Goal: Check status: Check status

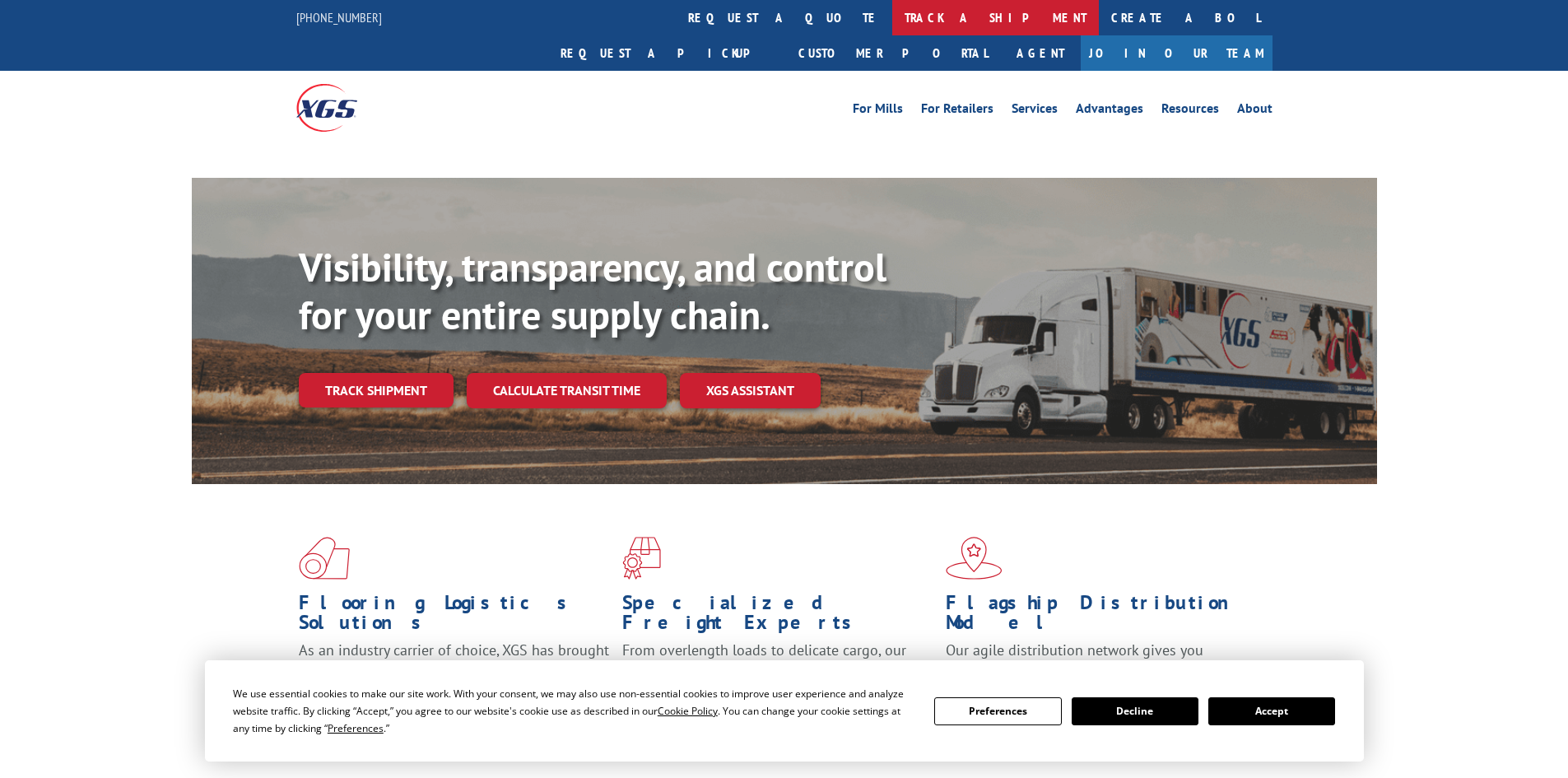
click at [892, 26] on link "track a shipment" at bounding box center [995, 17] width 207 height 35
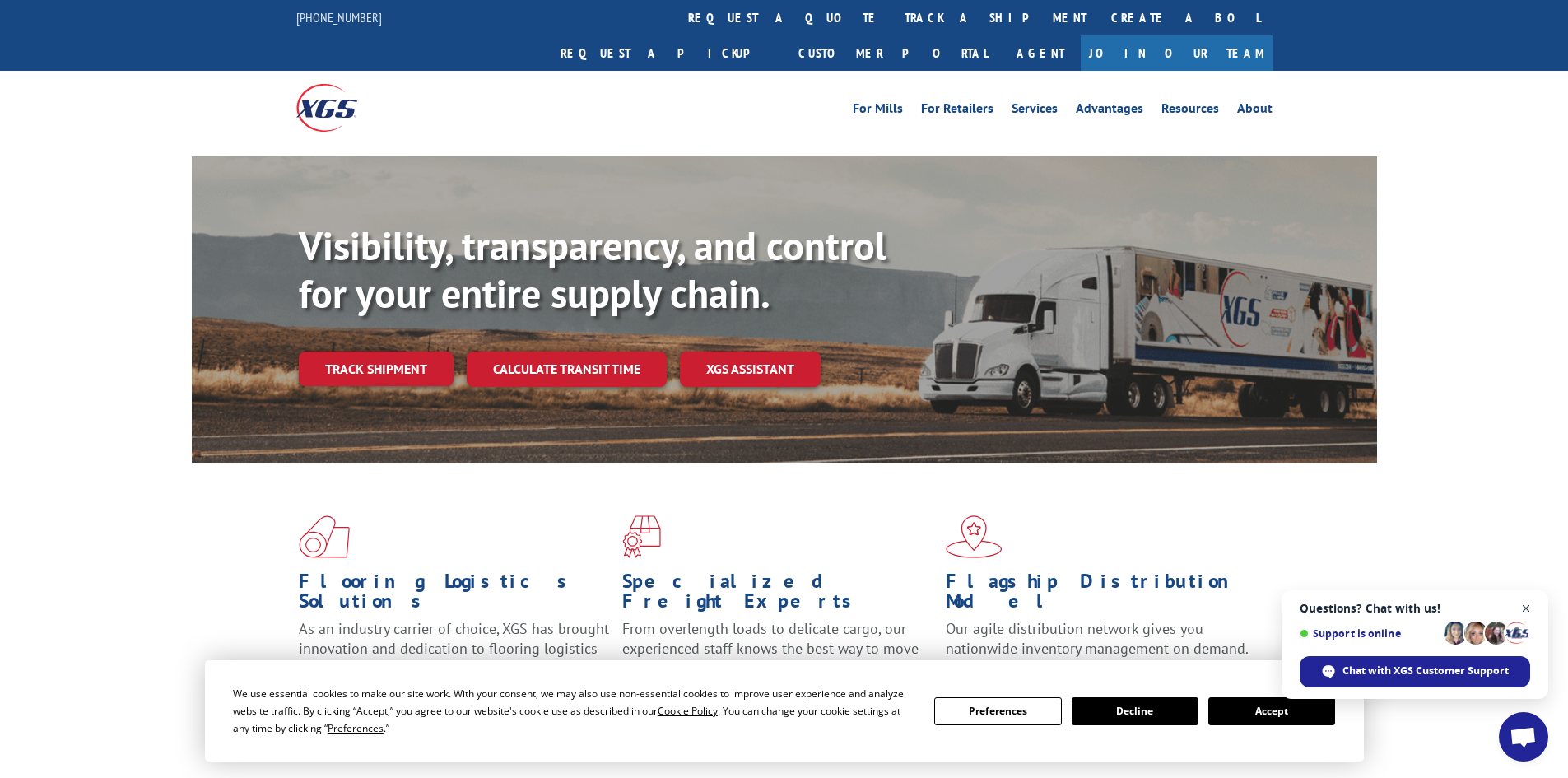
click at [1523, 606] on span "Close chat" at bounding box center [1526, 609] width 21 height 21
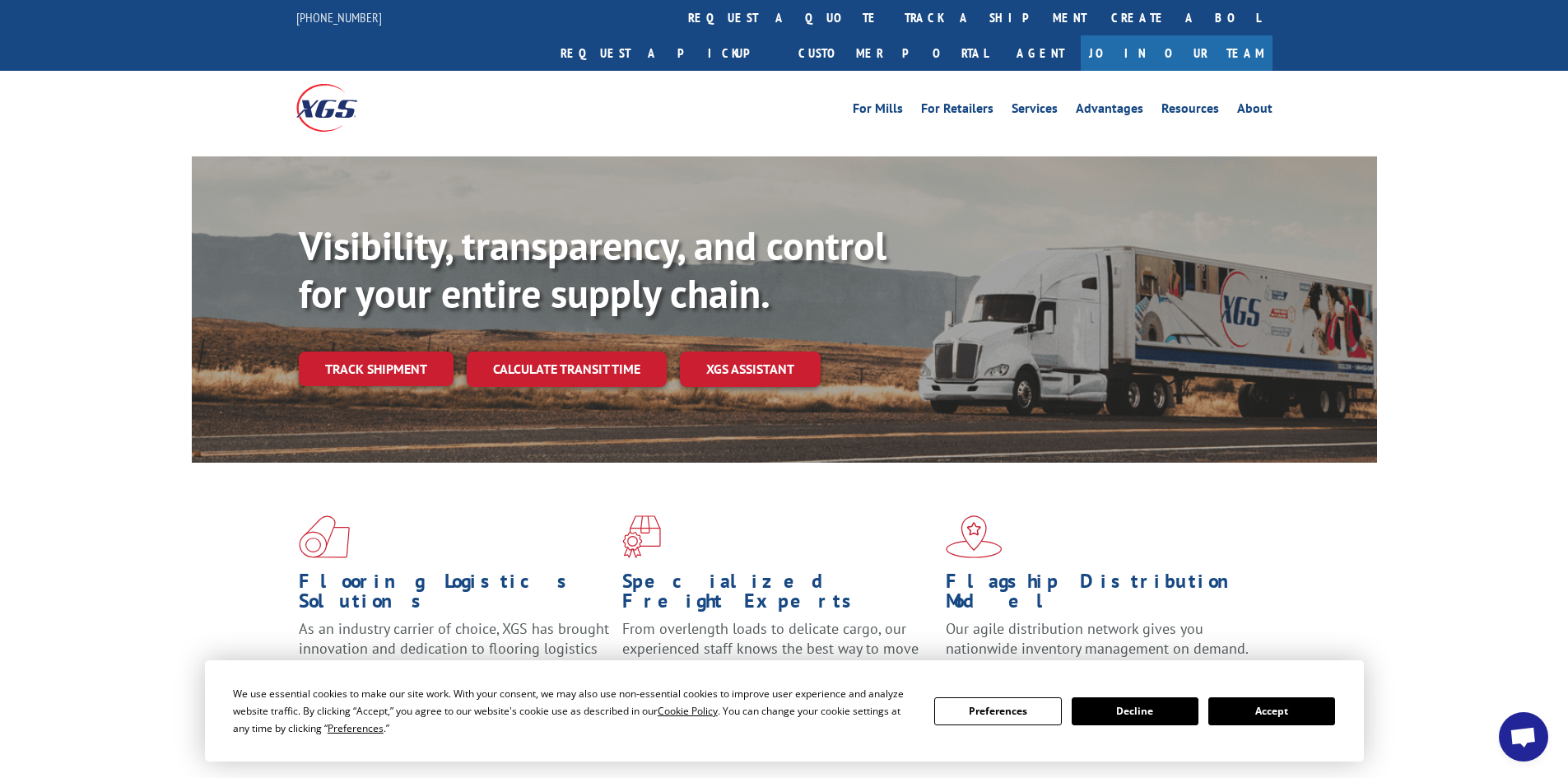
click at [1270, 713] on button "Accept" at bounding box center [1271, 711] width 127 height 28
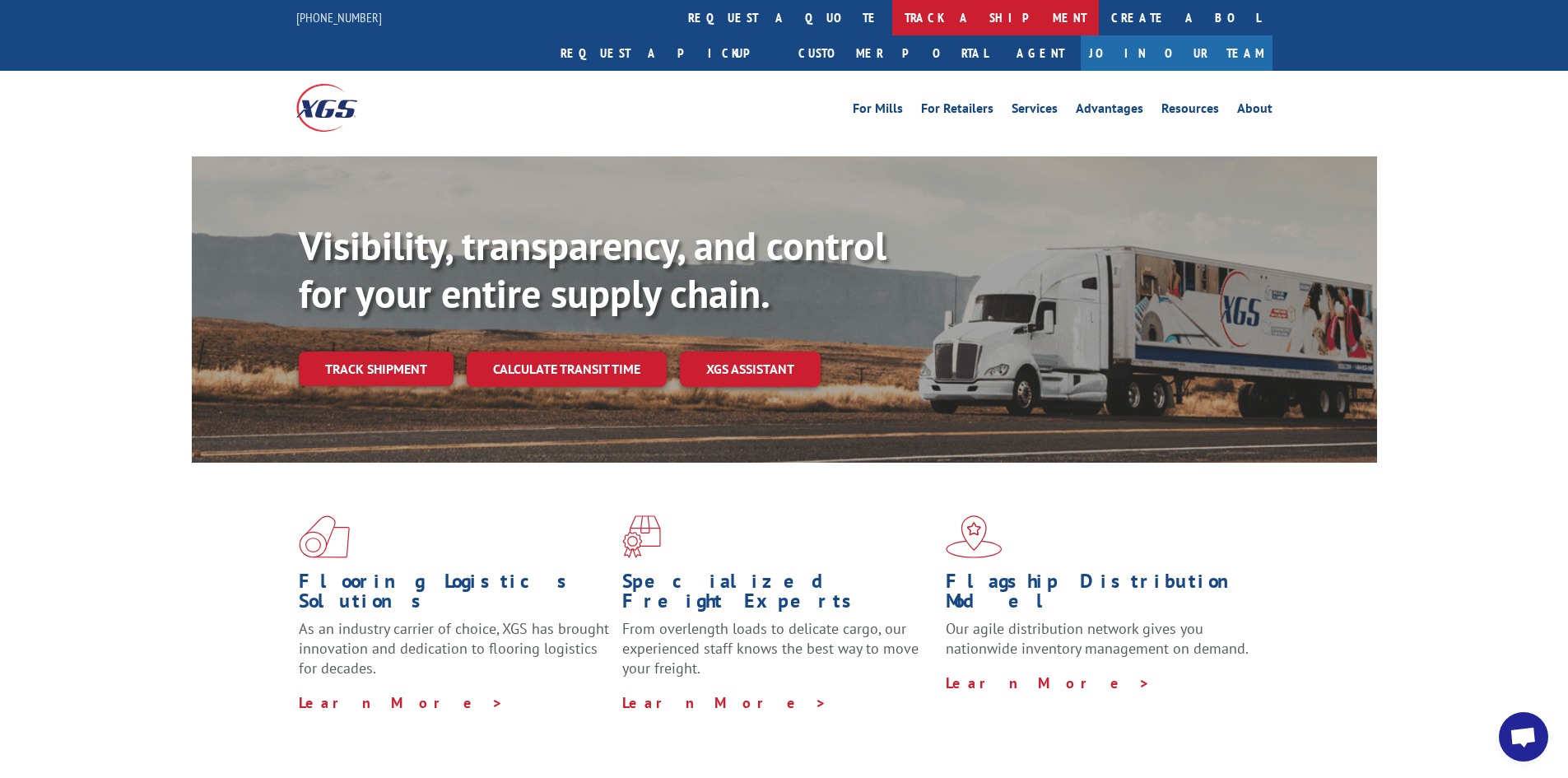
click at [892, 23] on link "track a shipment" at bounding box center [995, 17] width 207 height 35
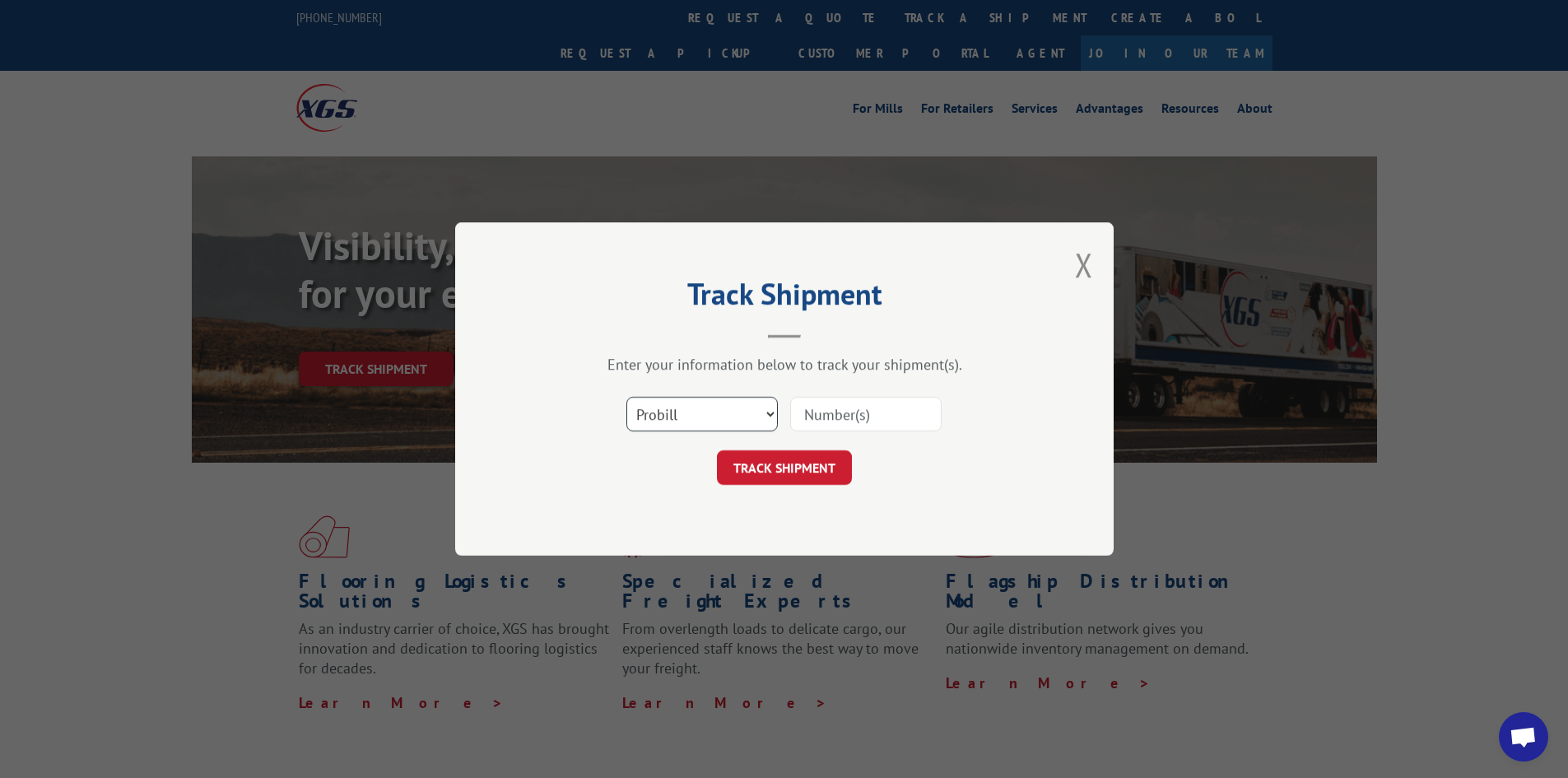
click at [700, 414] on select "Select category... Probill BOL PO" at bounding box center [702, 414] width 152 height 34
select select "bol"
click at [627, 397] on select "Select category... Probill BOL PO" at bounding box center [702, 414] width 152 height 34
paste input "5549195"
type input "5549195"
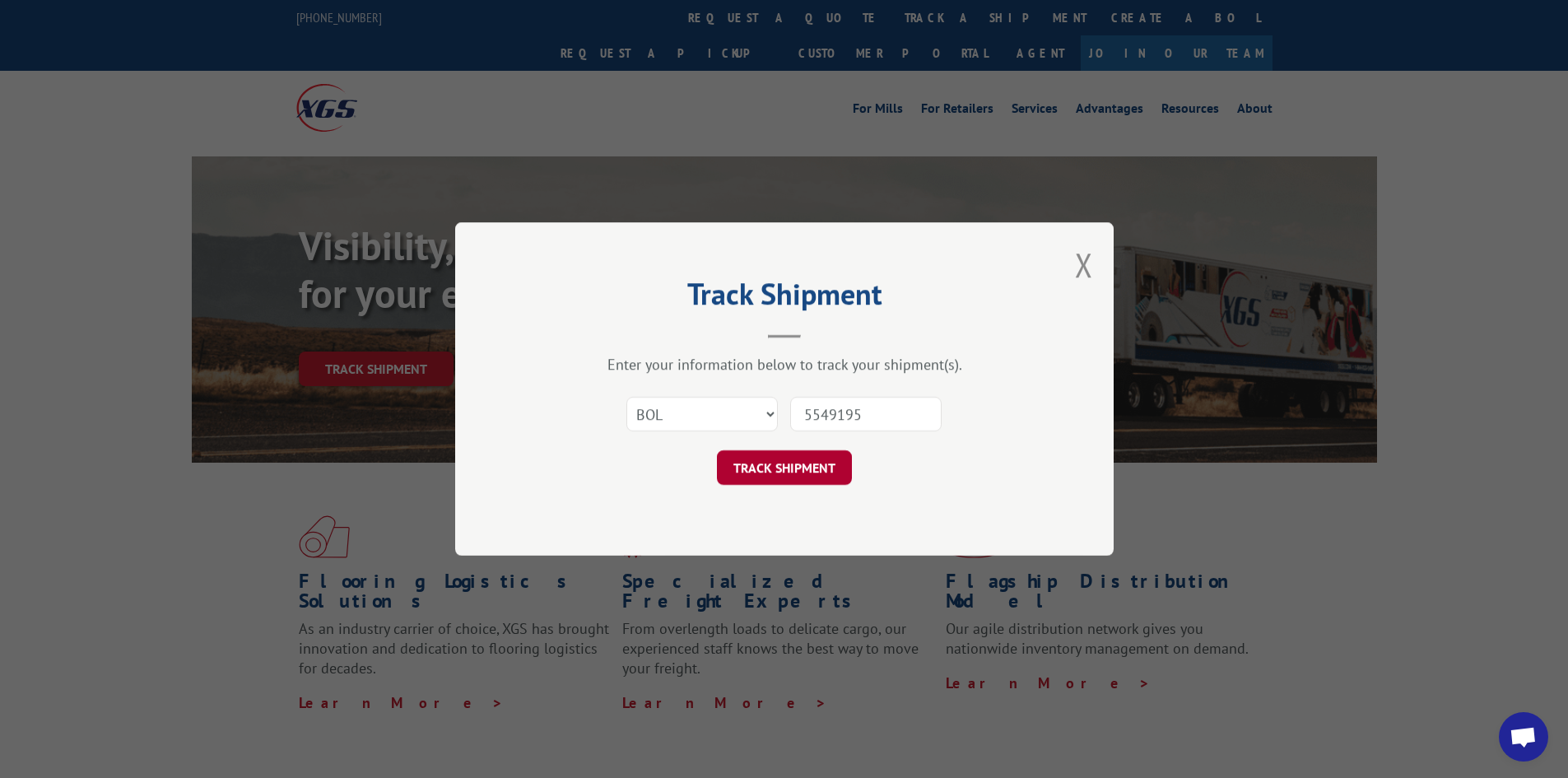
click at [780, 465] on button "TRACK SHIPMENT" at bounding box center [784, 467] width 135 height 34
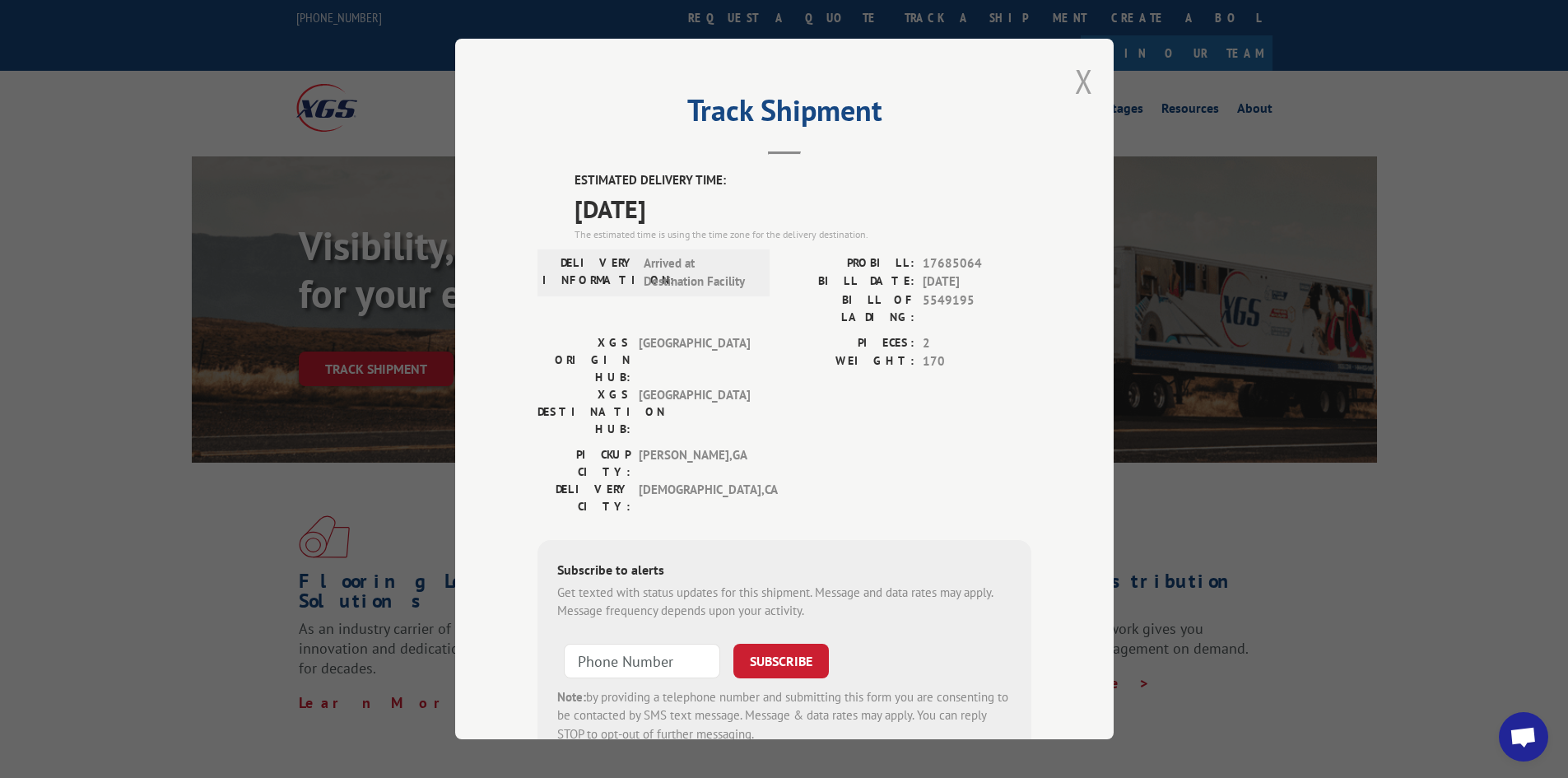
click at [1078, 82] on button "Close modal" at bounding box center [1084, 81] width 18 height 44
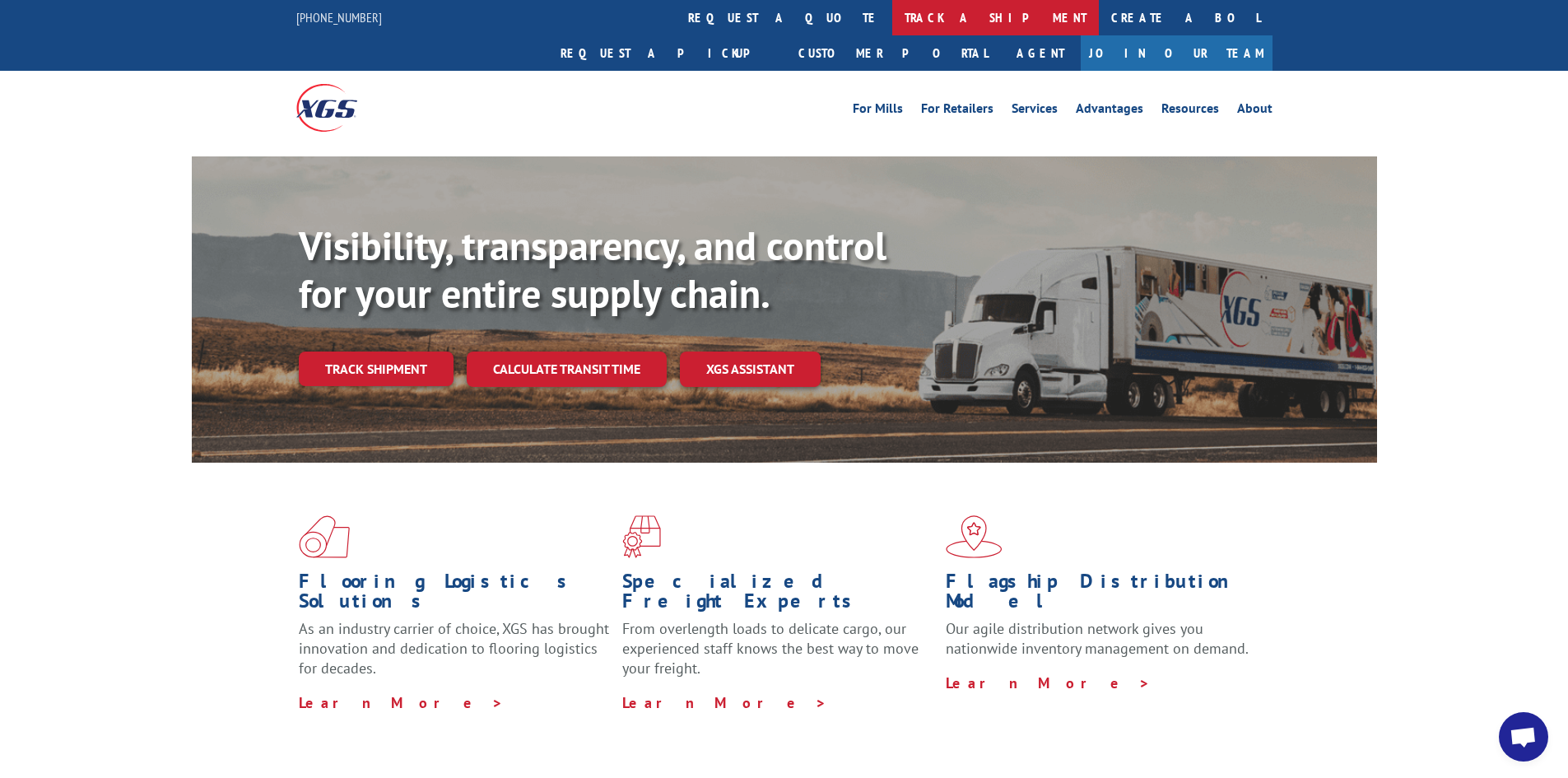
click at [892, 17] on link "track a shipment" at bounding box center [995, 17] width 207 height 35
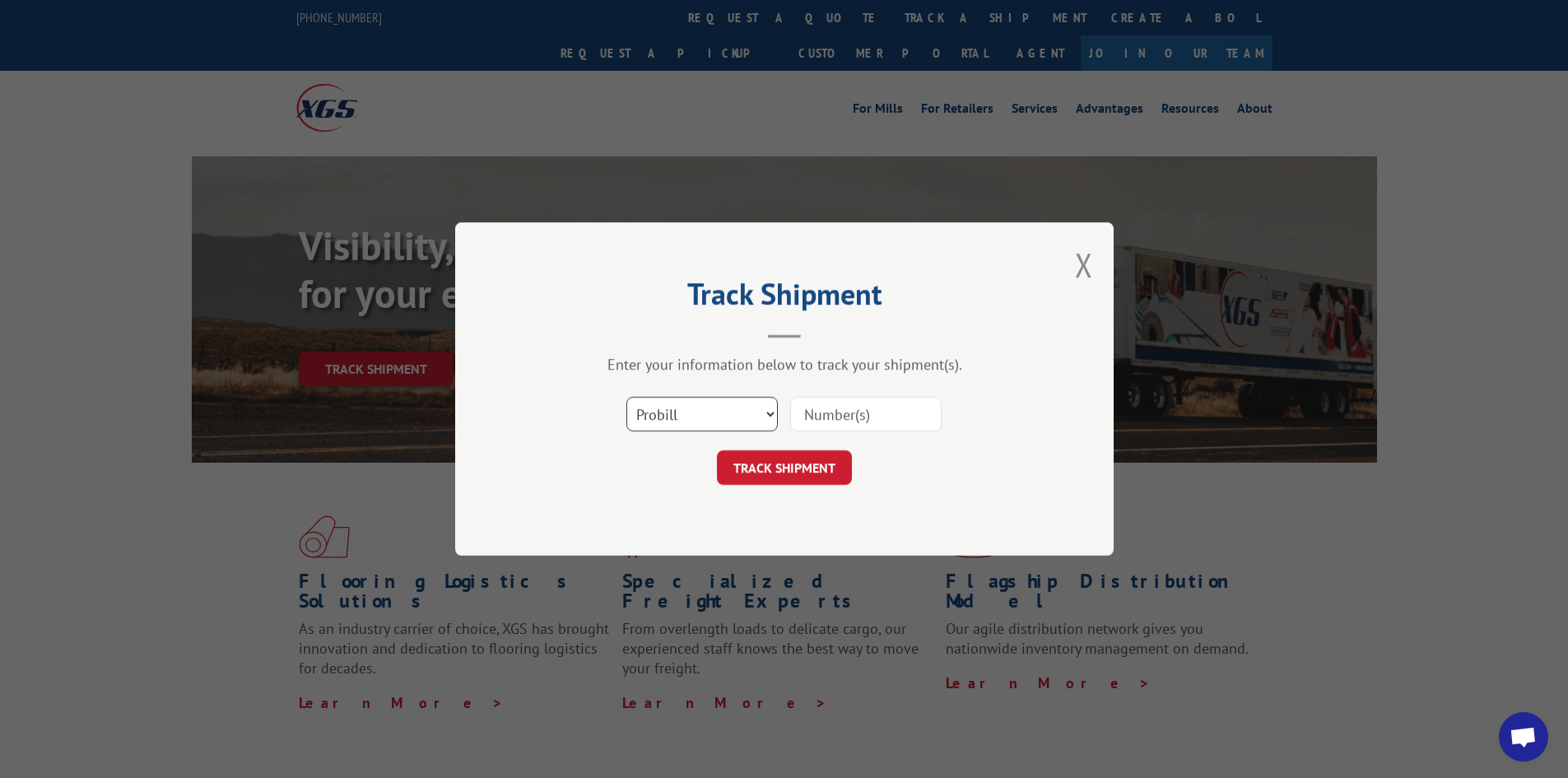
click at [702, 410] on select "Select category... Probill BOL PO" at bounding box center [702, 414] width 152 height 34
select select "po"
click at [627, 397] on select "Select category... Probill BOL PO" at bounding box center [702, 414] width 152 height 34
paste input "73521280"
type input "73521280"
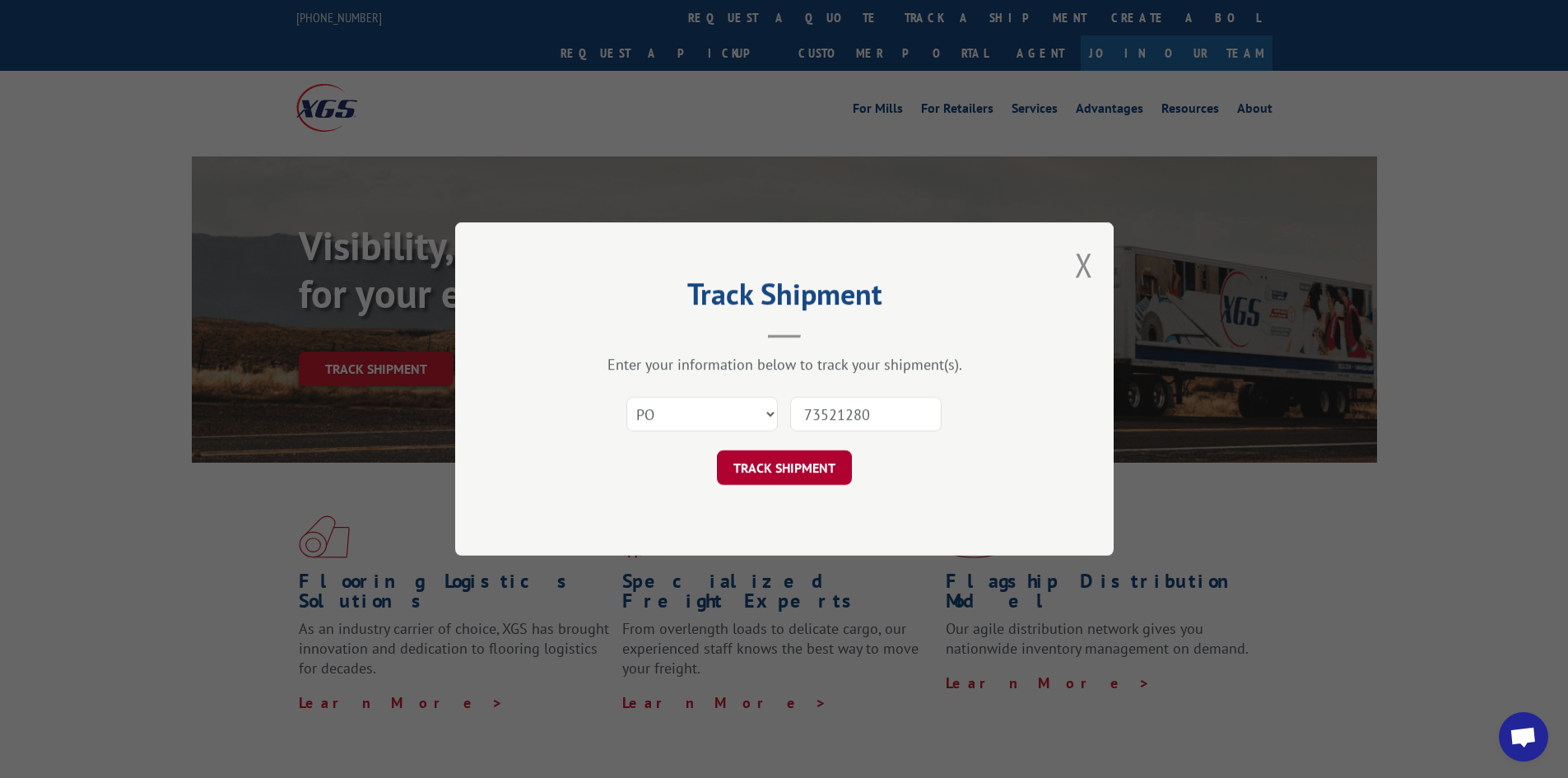
click at [804, 474] on button "TRACK SHIPMENT" at bounding box center [784, 467] width 135 height 34
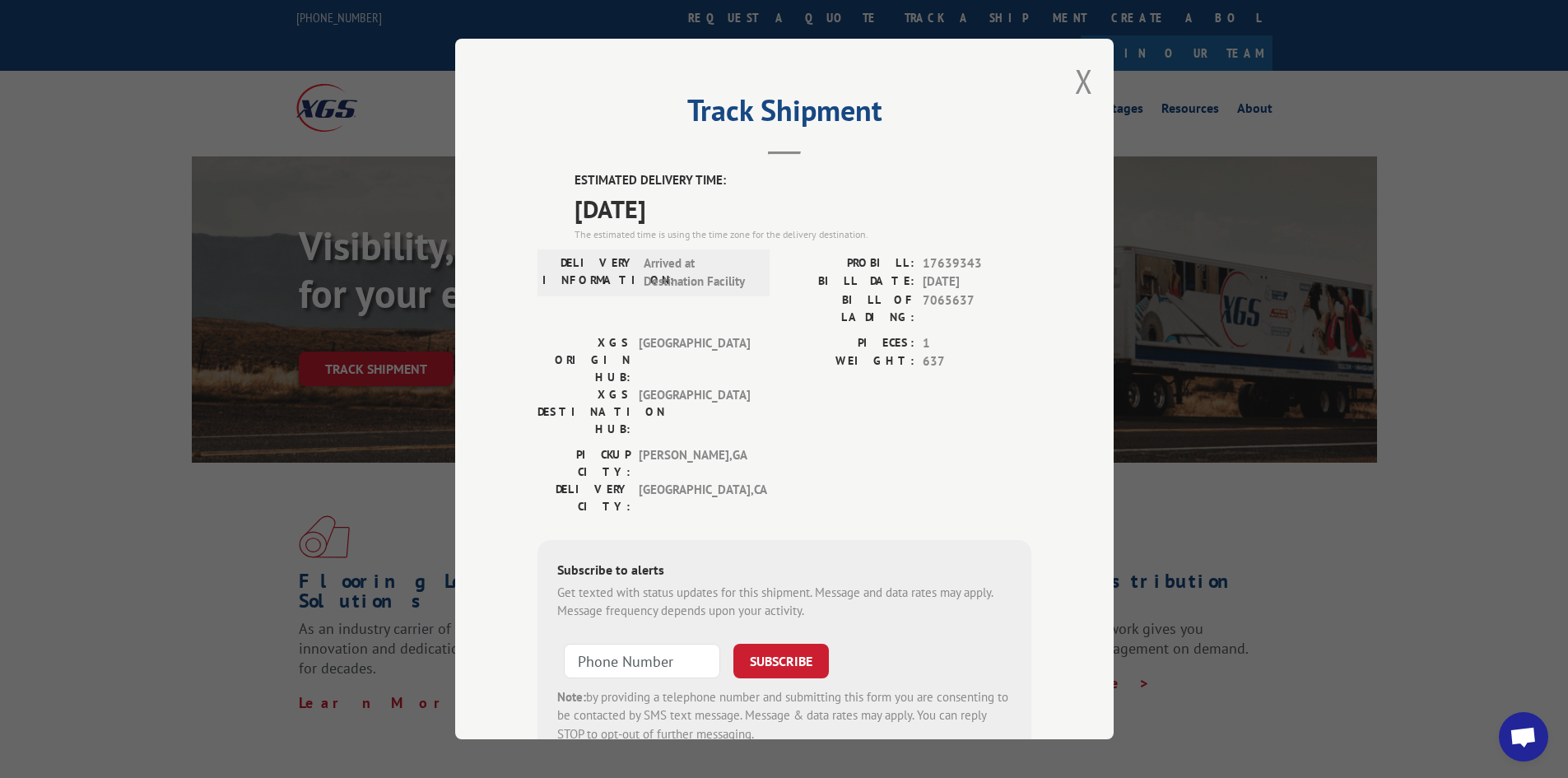
drag, startPoint x: 1078, startPoint y: 78, endPoint x: 1042, endPoint y: 65, distance: 38.3
click at [1078, 78] on button "Close modal" at bounding box center [1084, 81] width 18 height 44
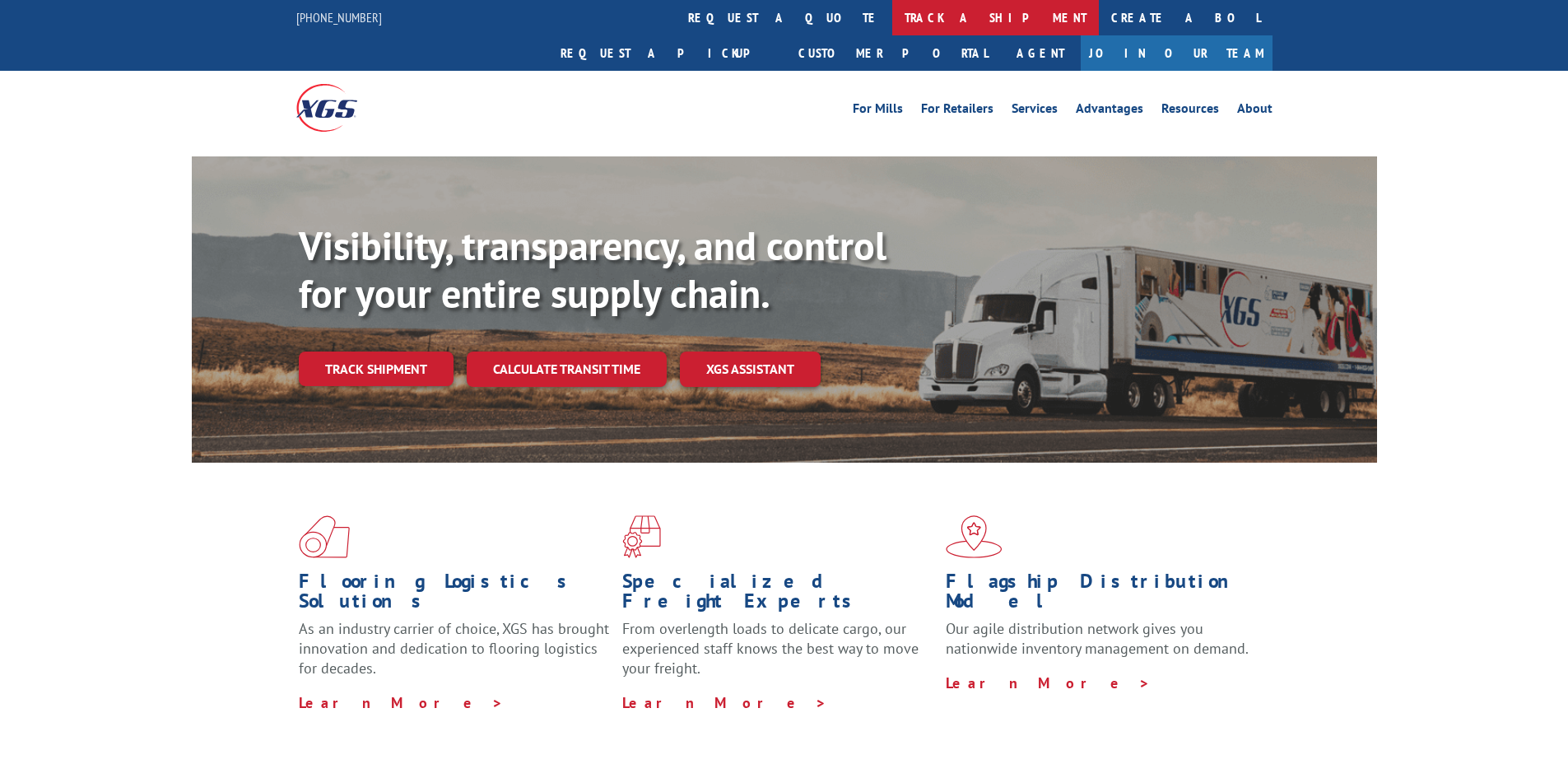
click at [892, 14] on link "track a shipment" at bounding box center [995, 17] width 207 height 35
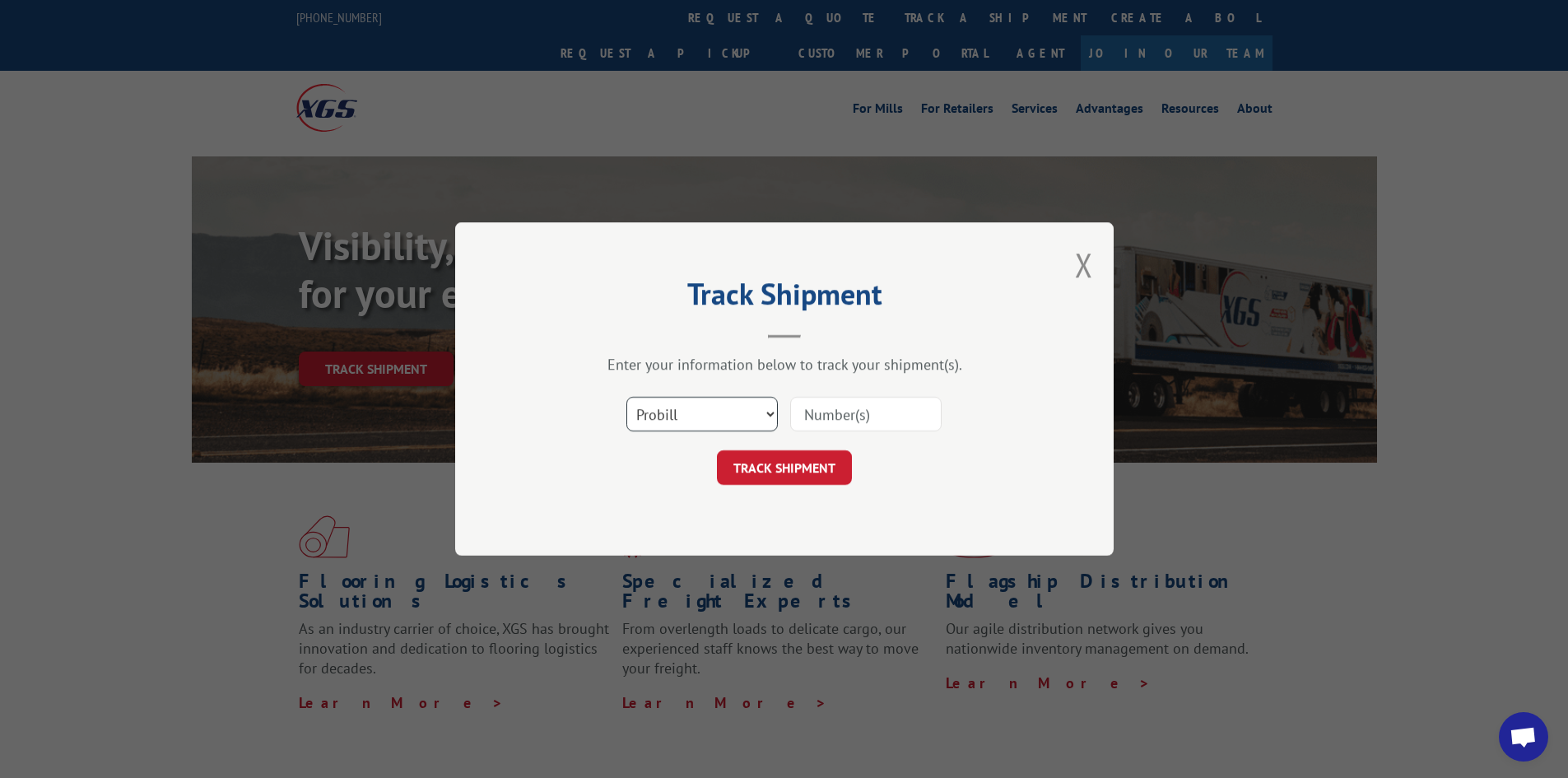
click at [676, 425] on select "Select category... Probill BOL PO" at bounding box center [702, 414] width 152 height 34
select select "po"
click at [627, 397] on select "Select category... Probill BOL PO" at bounding box center [702, 414] width 152 height 34
paste input "73521339"
type input "73521339"
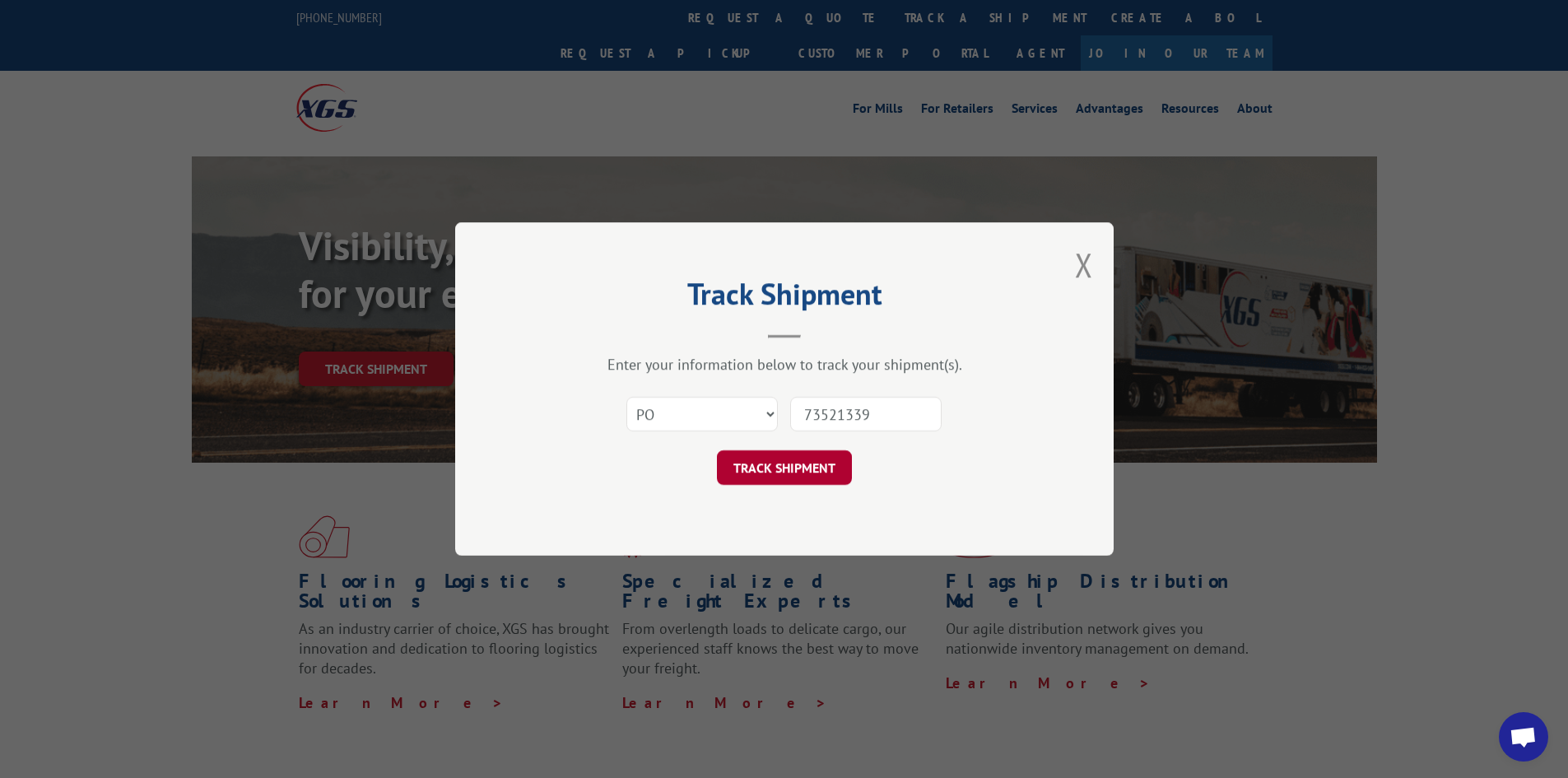
click at [820, 468] on button "TRACK SHIPMENT" at bounding box center [784, 467] width 135 height 34
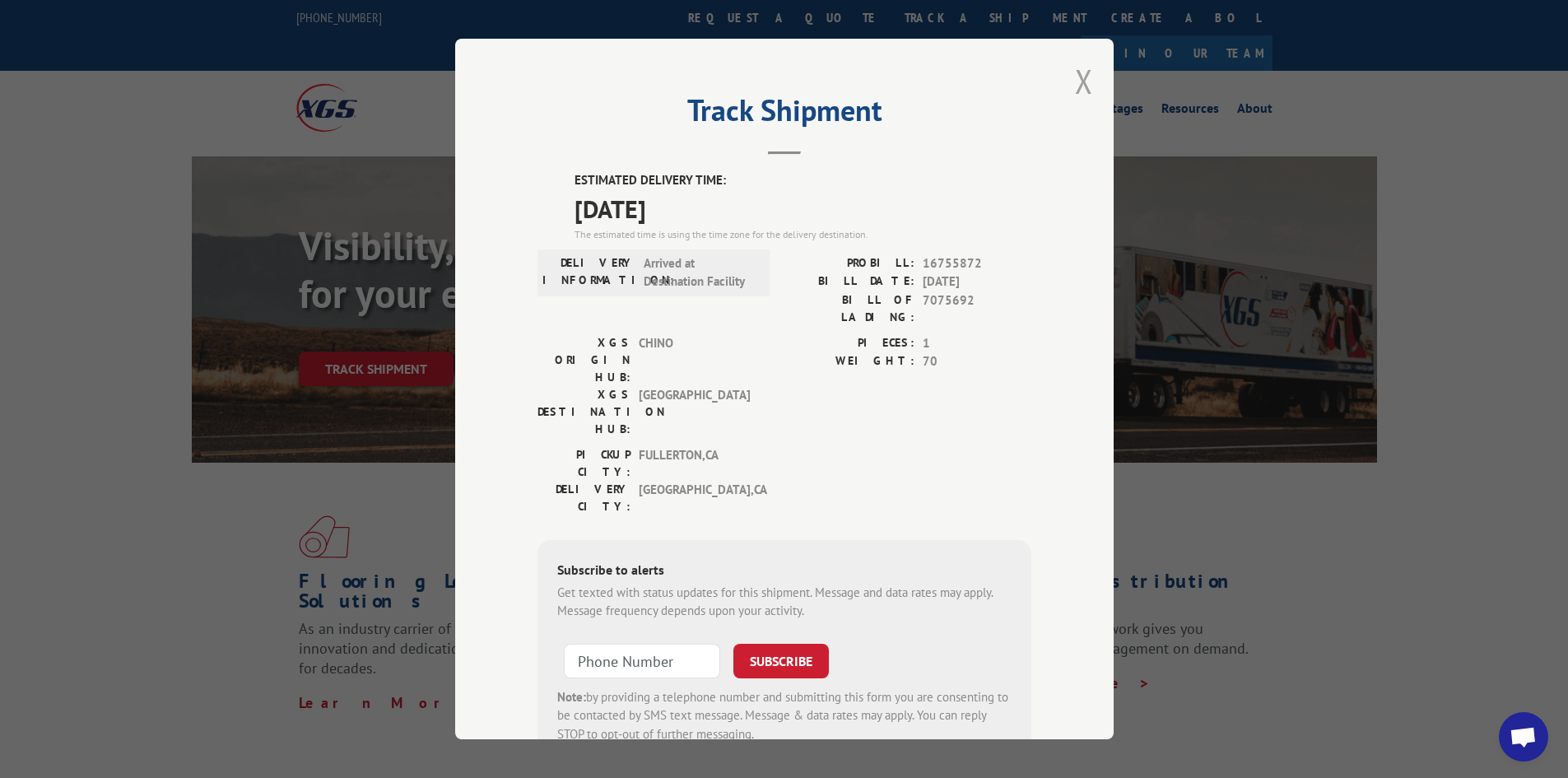
click at [1081, 82] on button "Close modal" at bounding box center [1084, 81] width 18 height 44
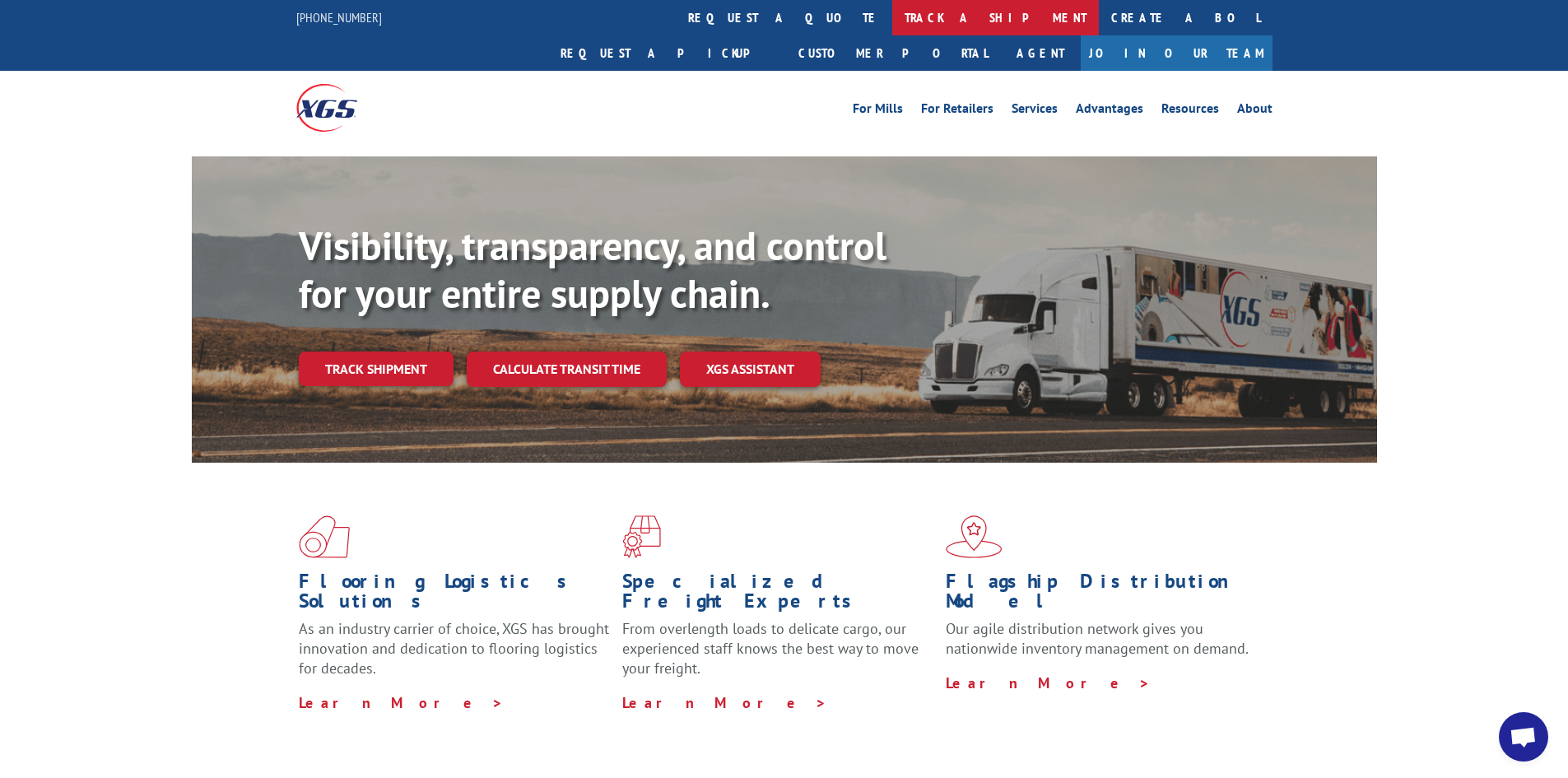
click at [892, 15] on link "track a shipment" at bounding box center [995, 17] width 207 height 35
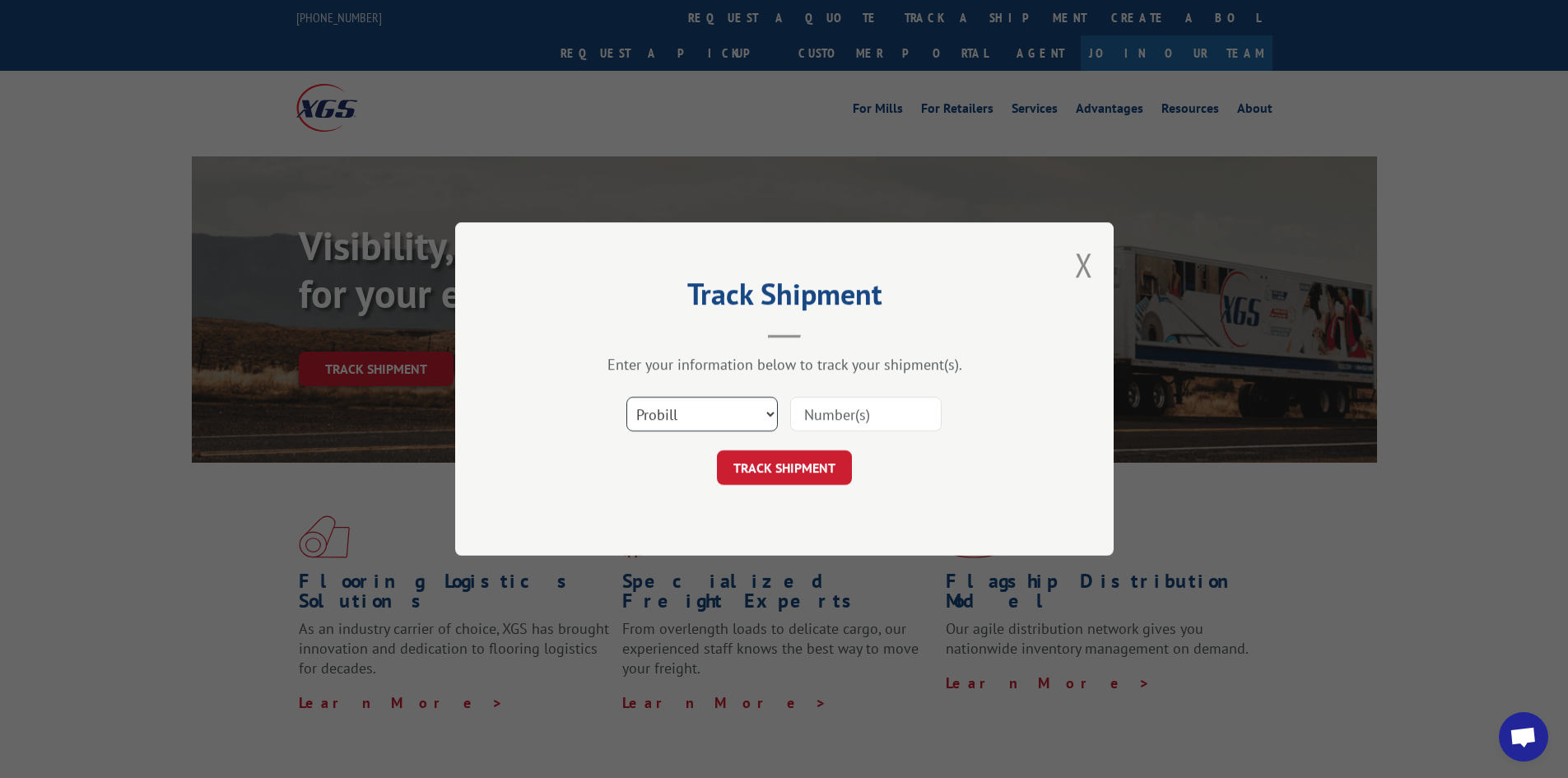
click at [681, 422] on select "Select category... Probill BOL PO" at bounding box center [702, 414] width 152 height 34
select select "po"
click at [627, 397] on select "Select category... Probill BOL PO" at bounding box center [702, 414] width 152 height 34
paste input "73521338"
type input "73521338"
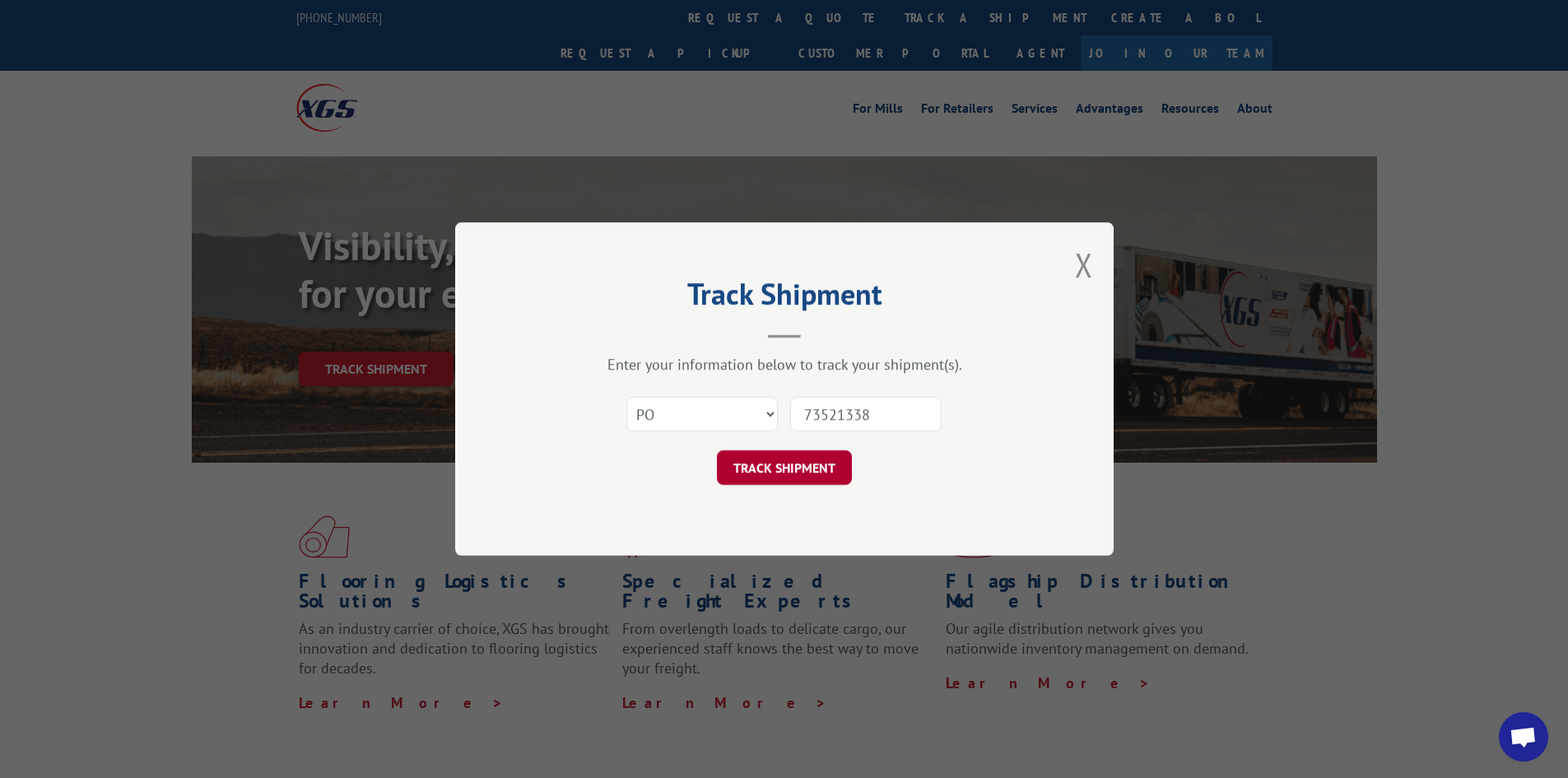
click at [784, 470] on button "TRACK SHIPMENT" at bounding box center [784, 467] width 135 height 34
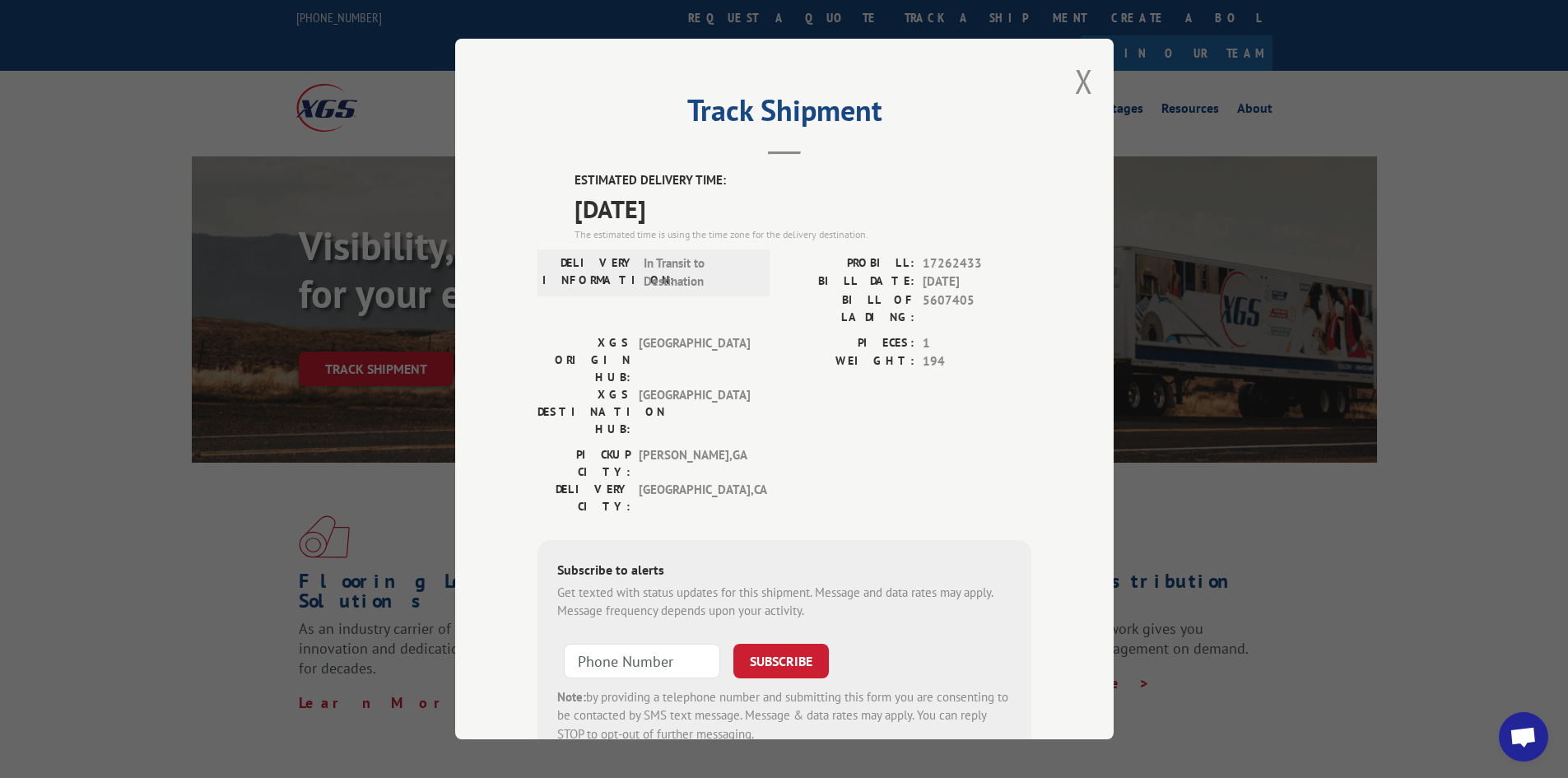
drag, startPoint x: 1084, startPoint y: 81, endPoint x: 988, endPoint y: 60, distance: 98.3
click at [1084, 80] on button "Close modal" at bounding box center [1084, 81] width 18 height 44
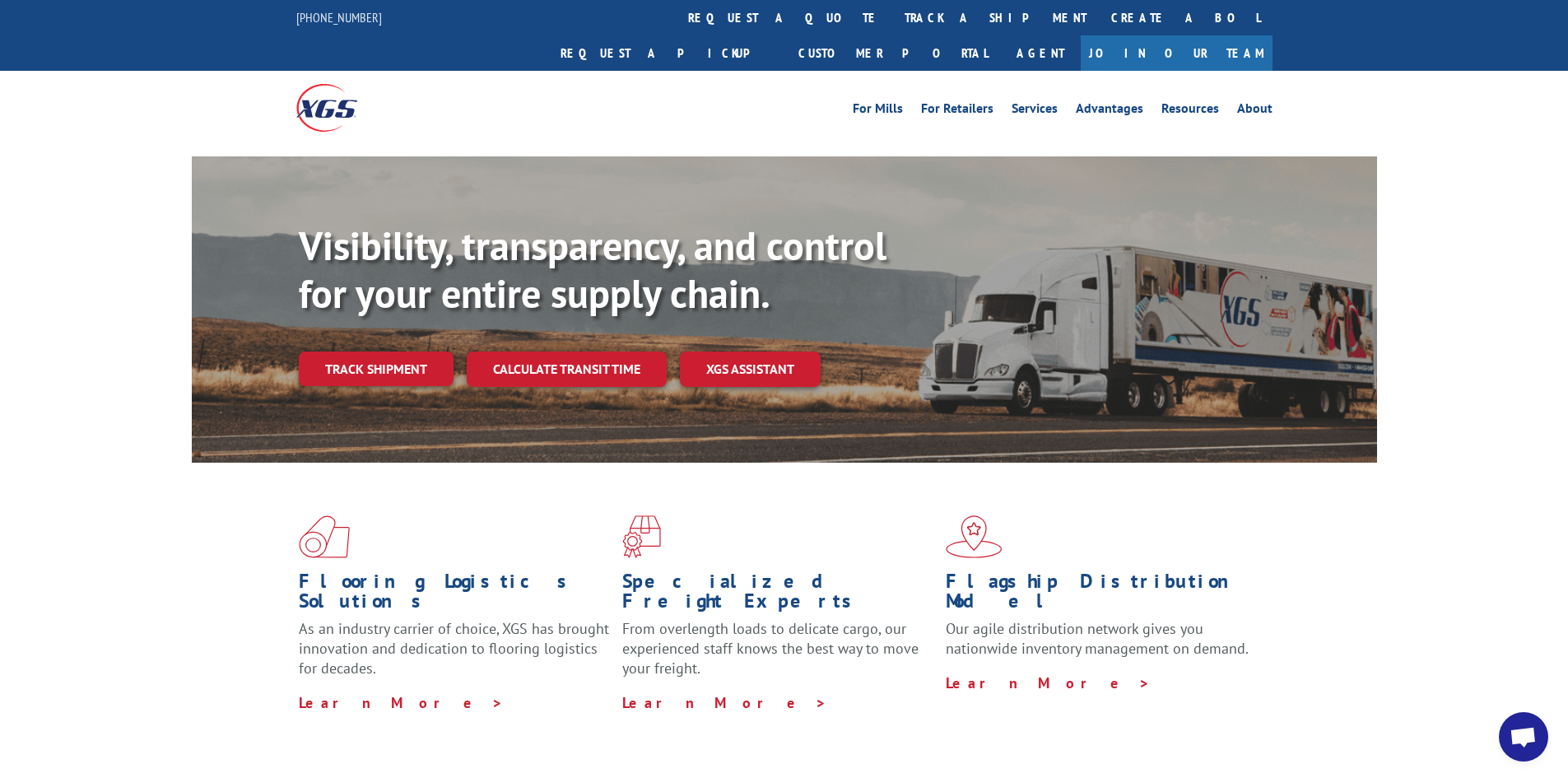
click at [892, 17] on link "track a shipment" at bounding box center [995, 17] width 207 height 35
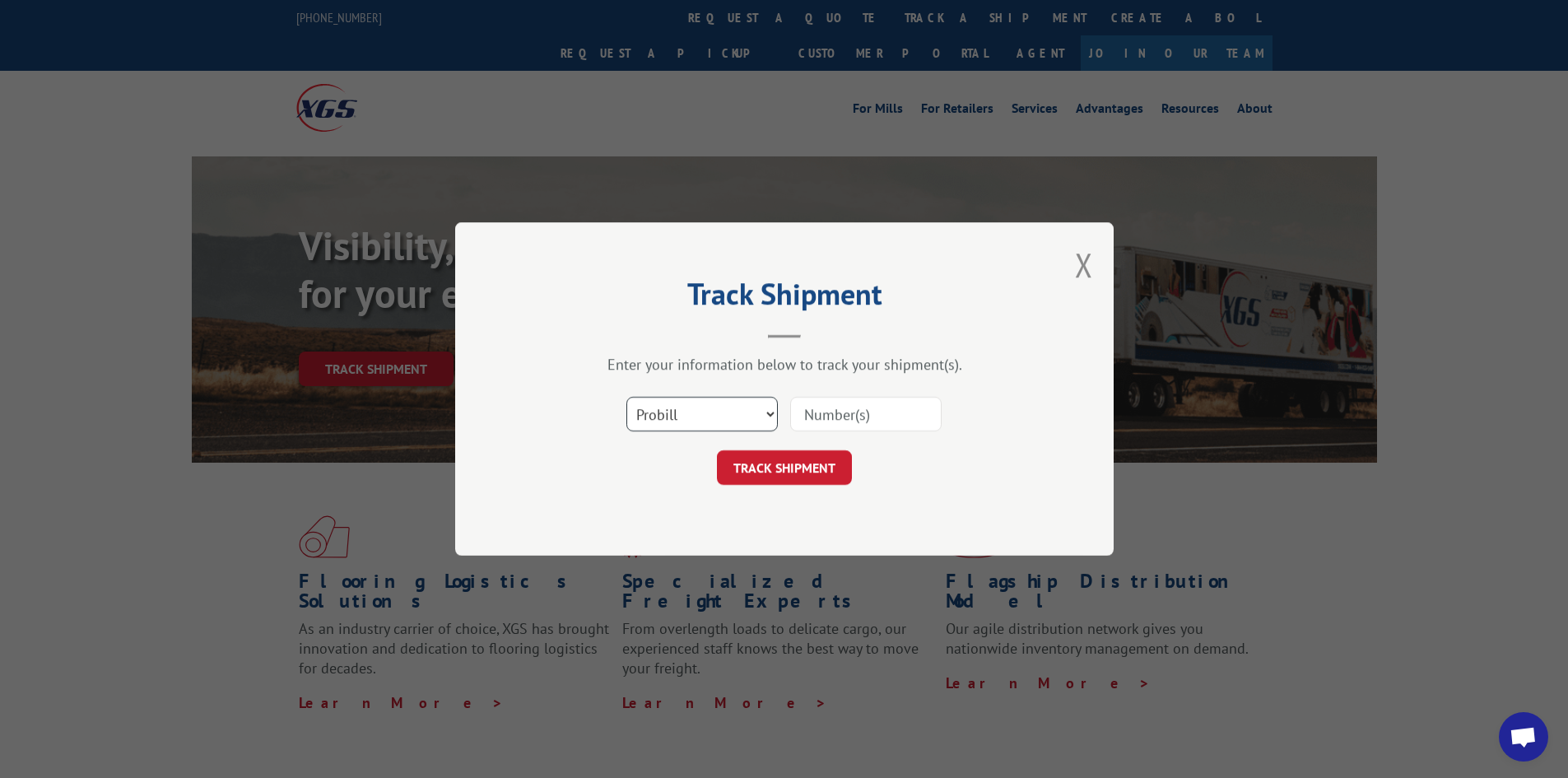
click at [657, 420] on select "Select category... Probill BOL PO" at bounding box center [702, 414] width 152 height 34
select select "bol"
click at [627, 397] on select "Select category... Probill BOL PO" at bounding box center [702, 414] width 152 height 34
paste input "5607405"
type input "5607405"
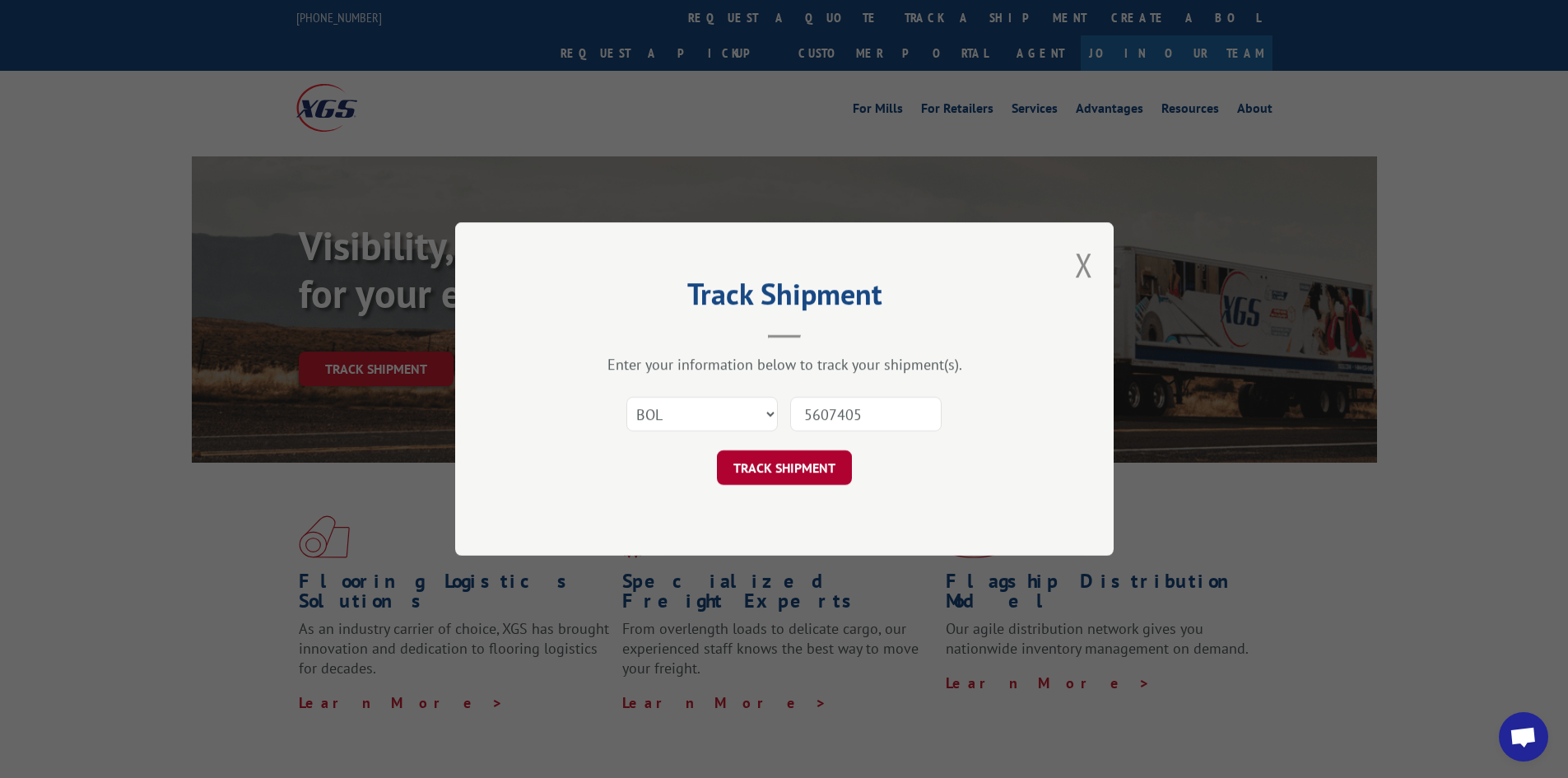
click at [816, 472] on button "TRACK SHIPMENT" at bounding box center [784, 467] width 135 height 34
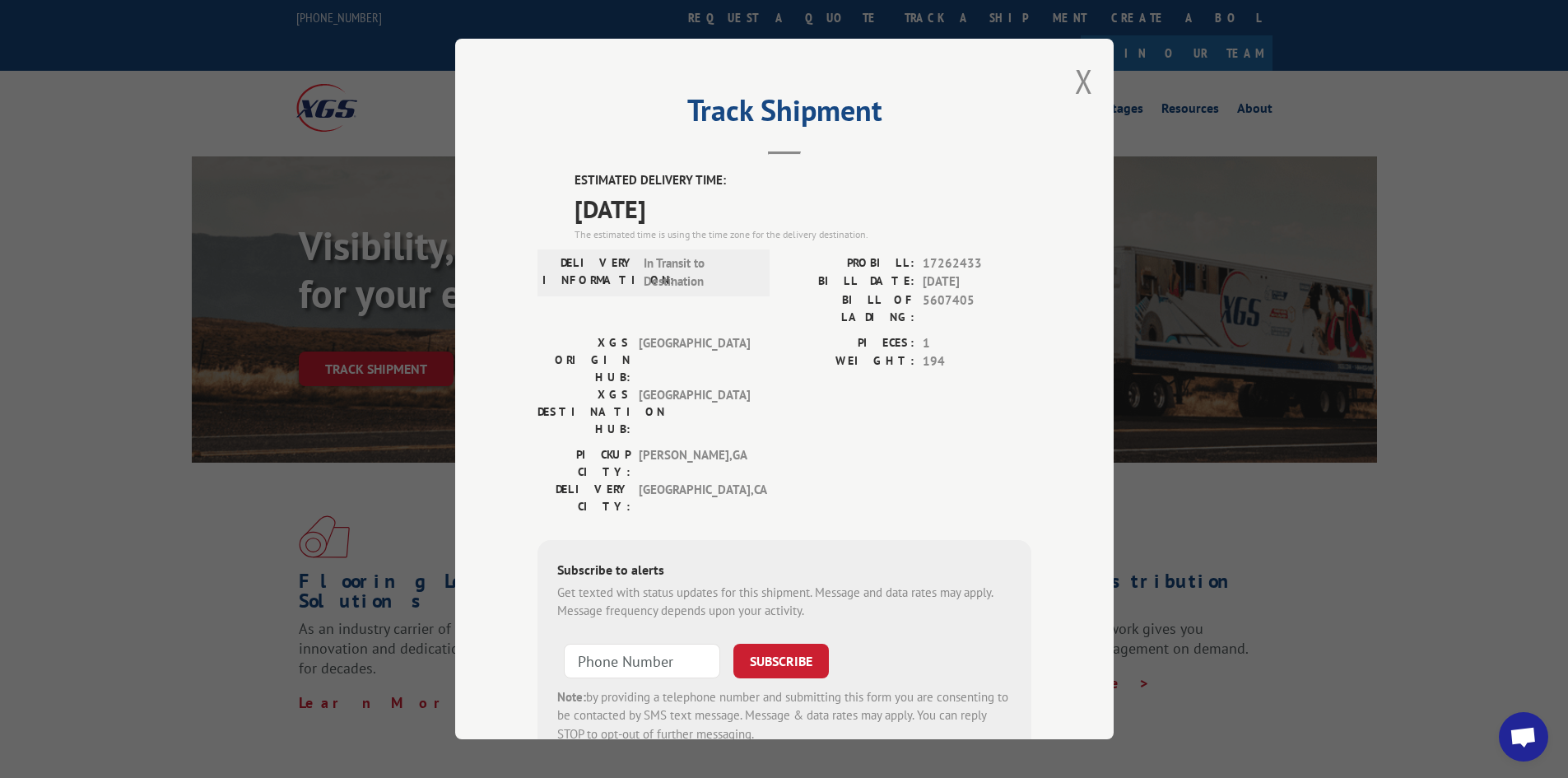
click at [1067, 87] on div "Track Shipment ESTIMATED DELIVERY TIME: 10/16/2025 The estimated time is using …" at bounding box center [784, 389] width 658 height 701
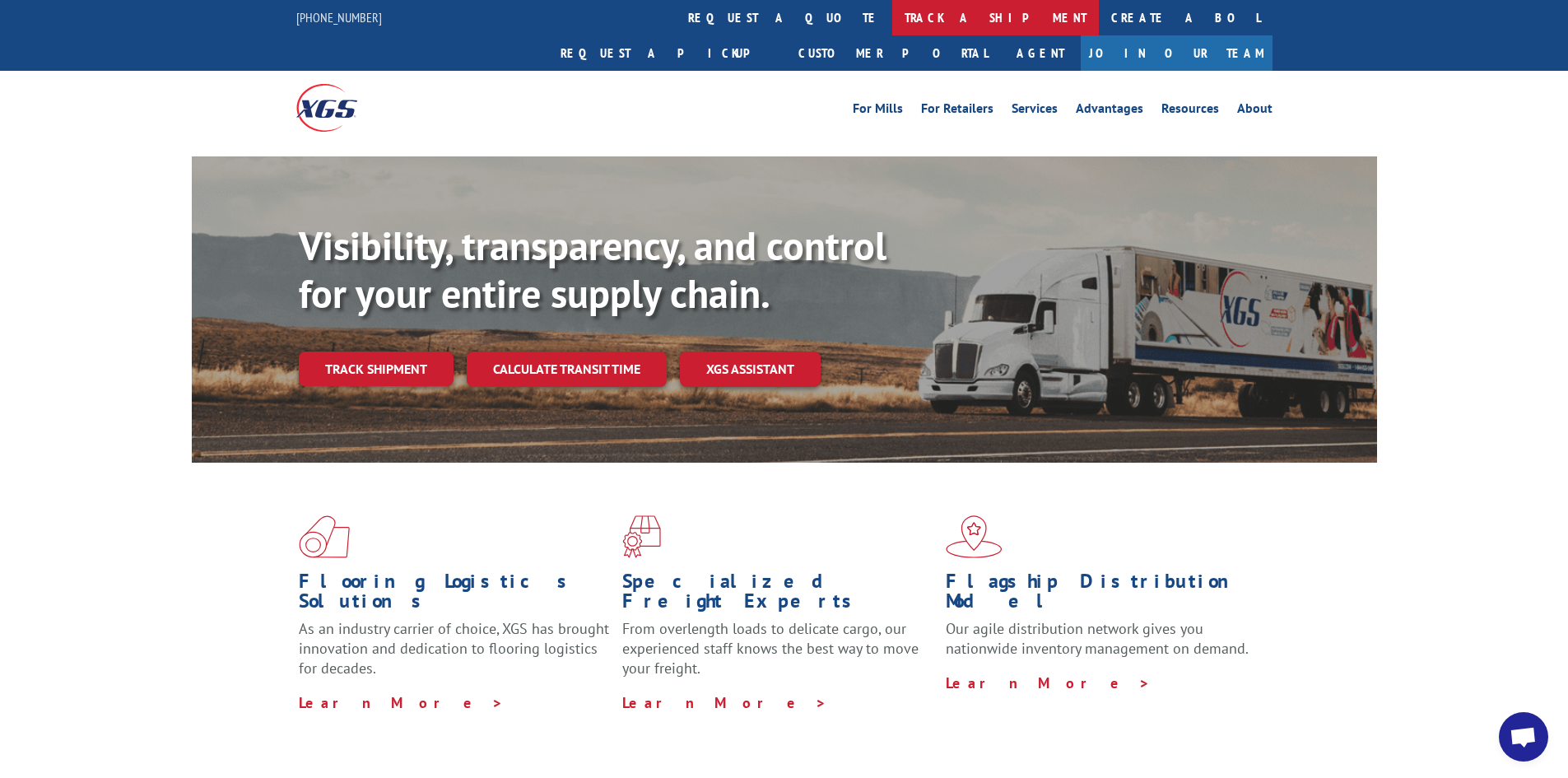
click at [892, 21] on link "track a shipment" at bounding box center [995, 17] width 207 height 35
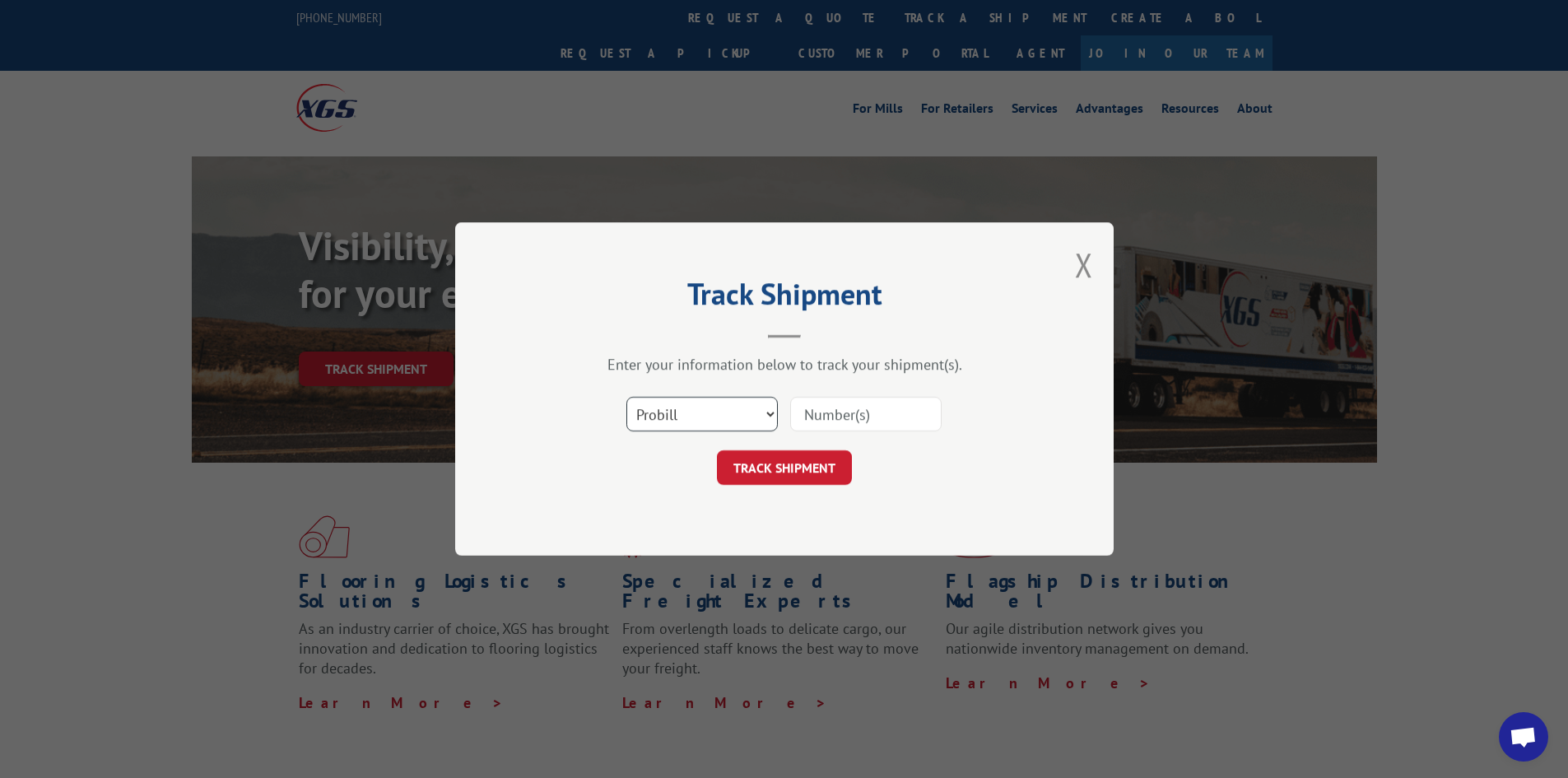
click at [657, 418] on select "Select category... Probill BOL PO" at bounding box center [702, 414] width 152 height 34
select select "bol"
click at [627, 397] on select "Select category... Probill BOL PO" at bounding box center [702, 414] width 152 height 34
paste input "481714"
type input "481714"
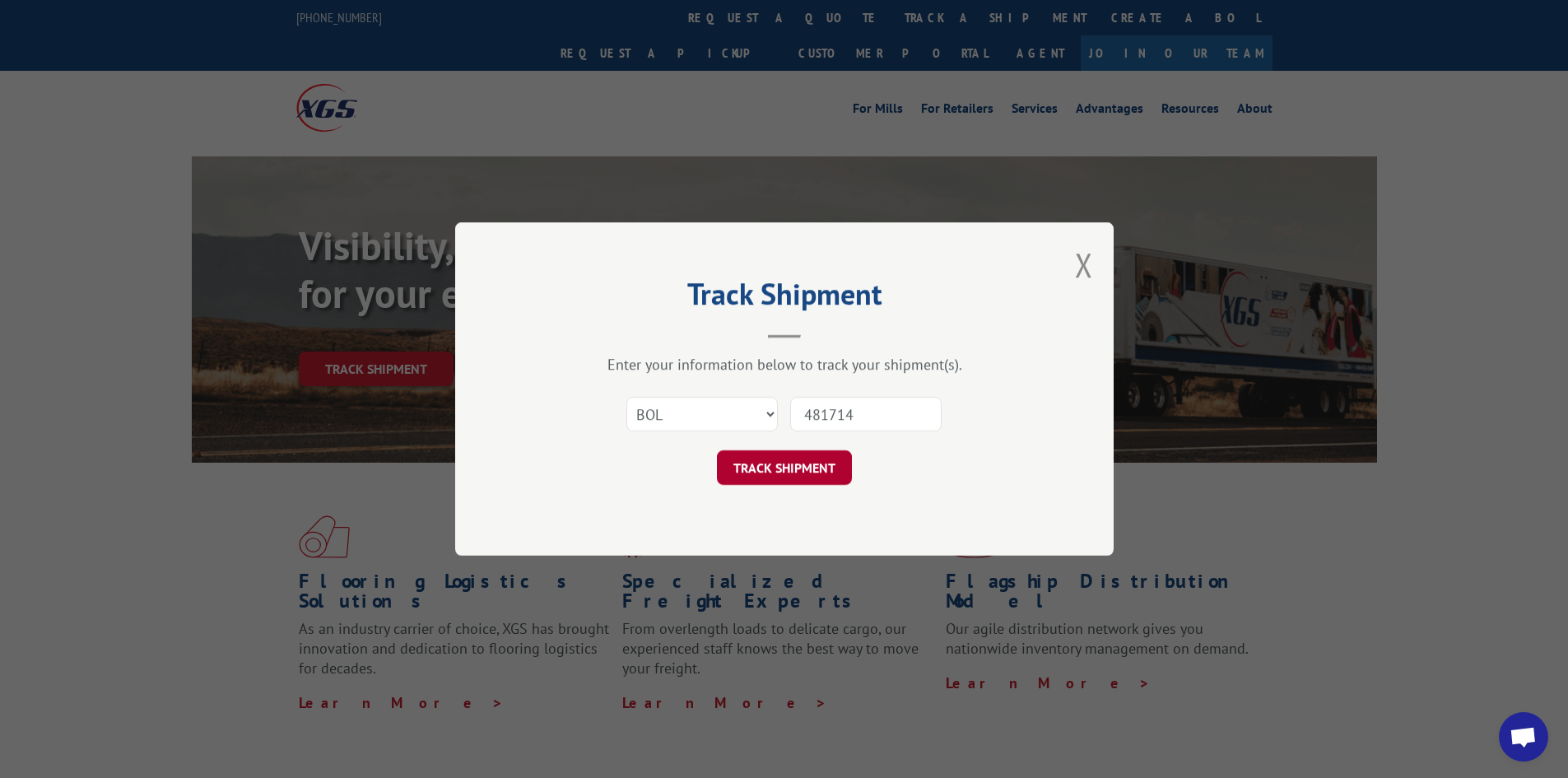
click at [819, 469] on button "TRACK SHIPMENT" at bounding box center [784, 467] width 135 height 34
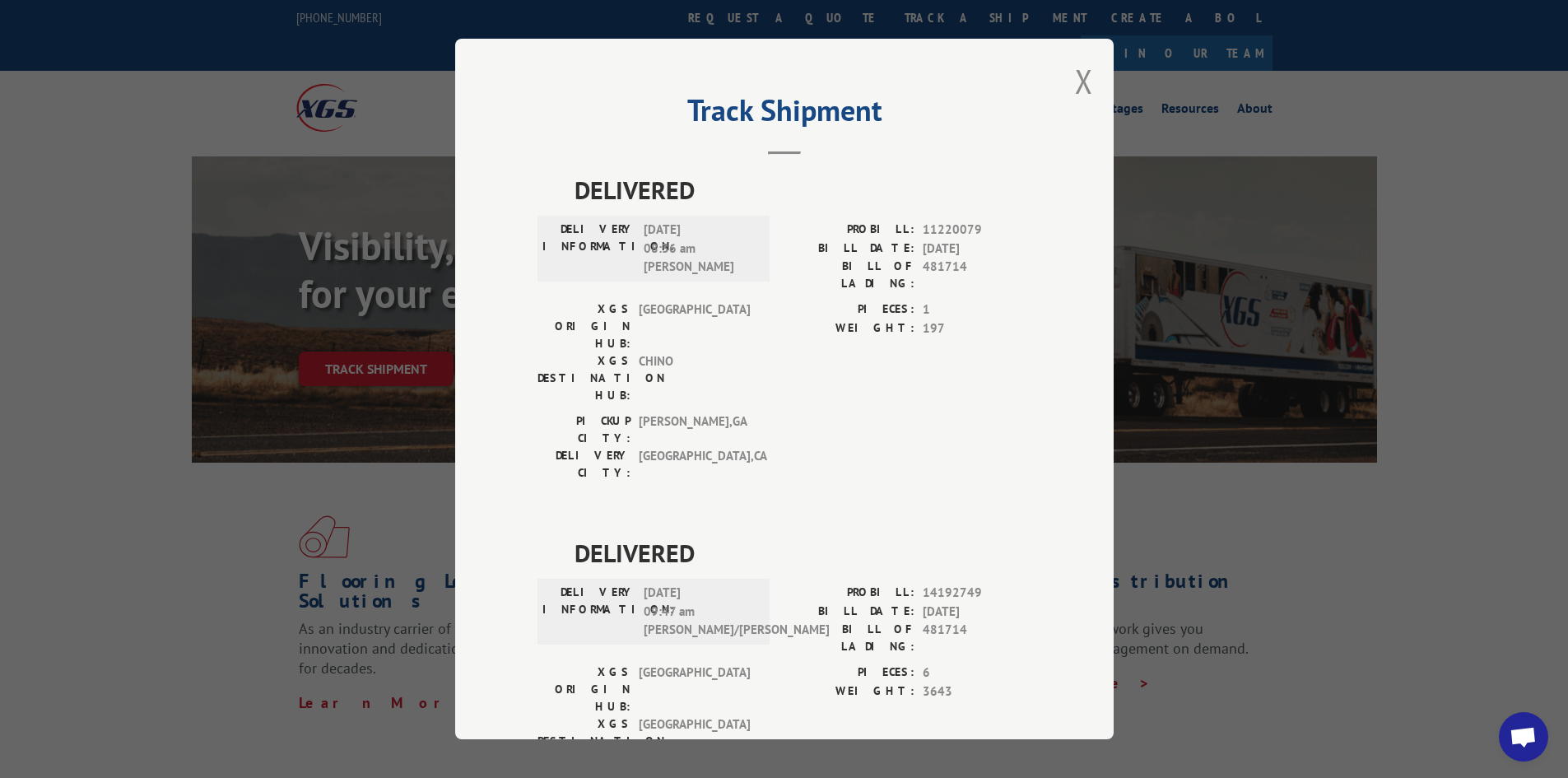
click at [1066, 84] on div "Track Shipment DELIVERED DELIVERY INFORMATION: 02/17/2020 08:36 am Sergio Ceja …" at bounding box center [784, 389] width 658 height 701
drag, startPoint x: 1078, startPoint y: 83, endPoint x: 932, endPoint y: 57, distance: 148.3
click at [1075, 83] on button "Close modal" at bounding box center [1084, 81] width 18 height 44
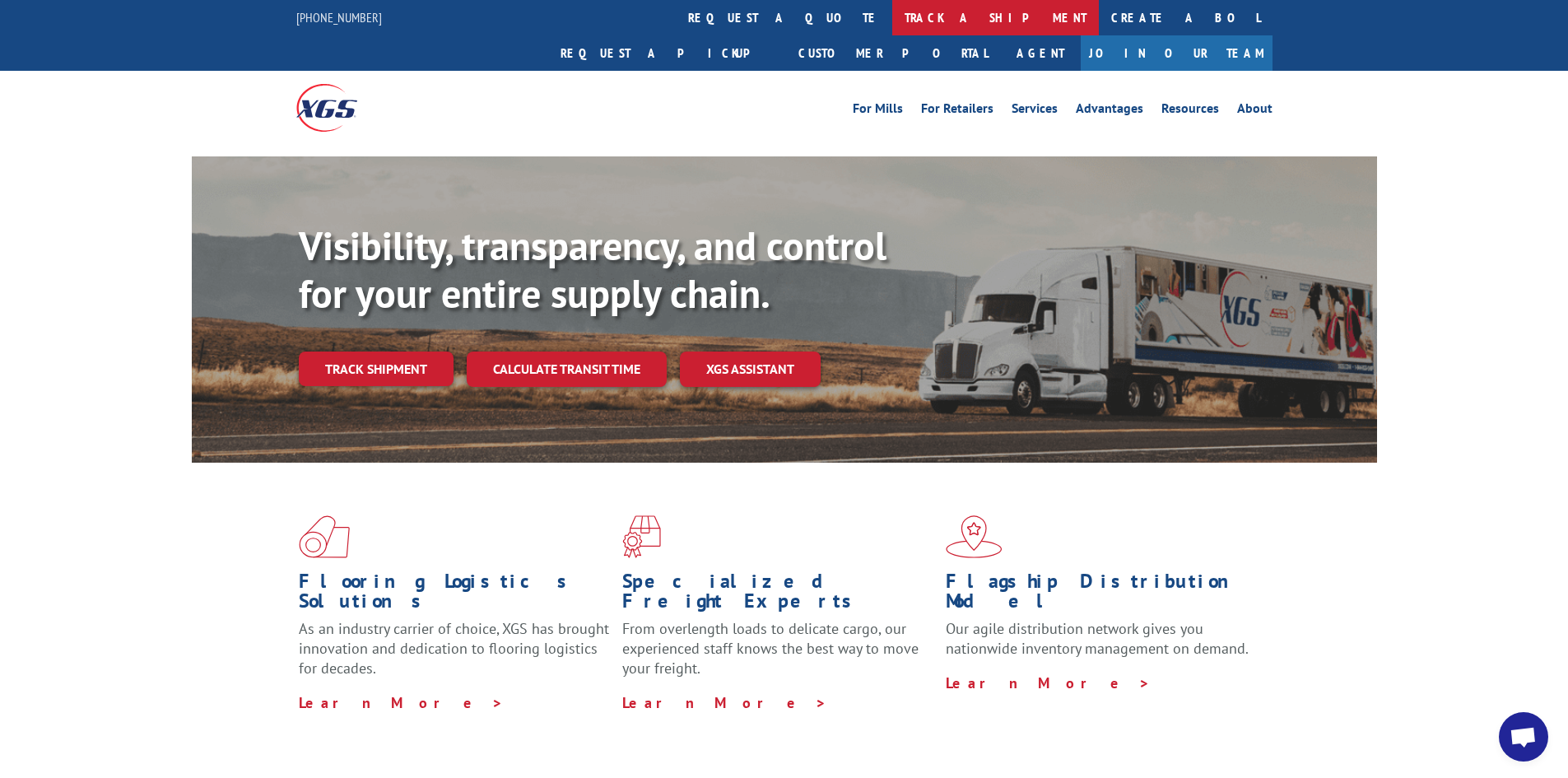
click at [892, 26] on link "track a shipment" at bounding box center [995, 17] width 207 height 35
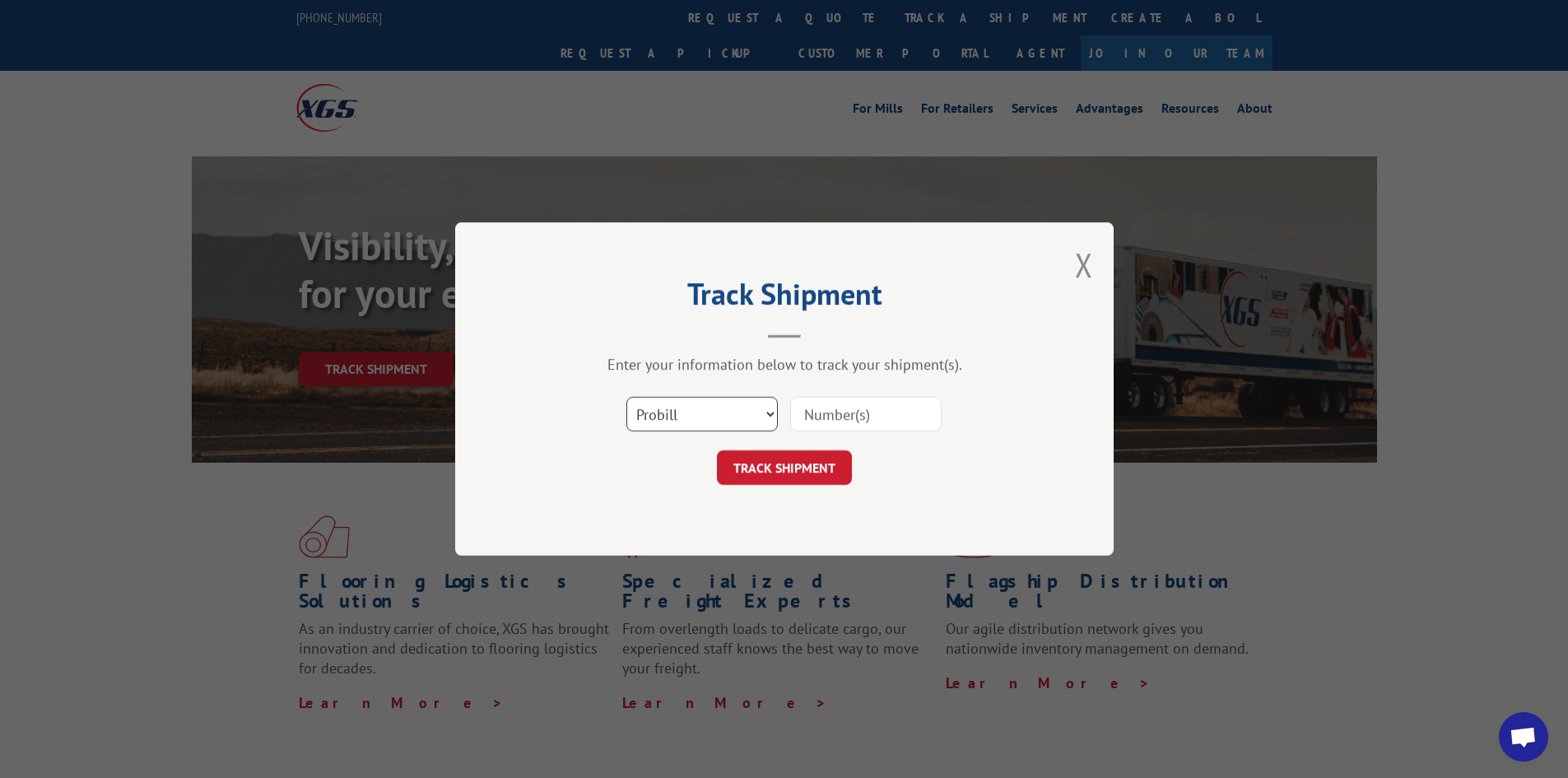
click at [670, 421] on select "Select category... Probill BOL PO" at bounding box center [702, 414] width 152 height 34
click at [627, 397] on select "Select category... Probill BOL PO" at bounding box center [702, 414] width 152 height 34
click at [668, 405] on select "Select category... Probill BOL PO" at bounding box center [702, 414] width 152 height 34
select select "bol"
click at [627, 397] on select "Select category... Probill BOL PO" at bounding box center [702, 414] width 152 height 34
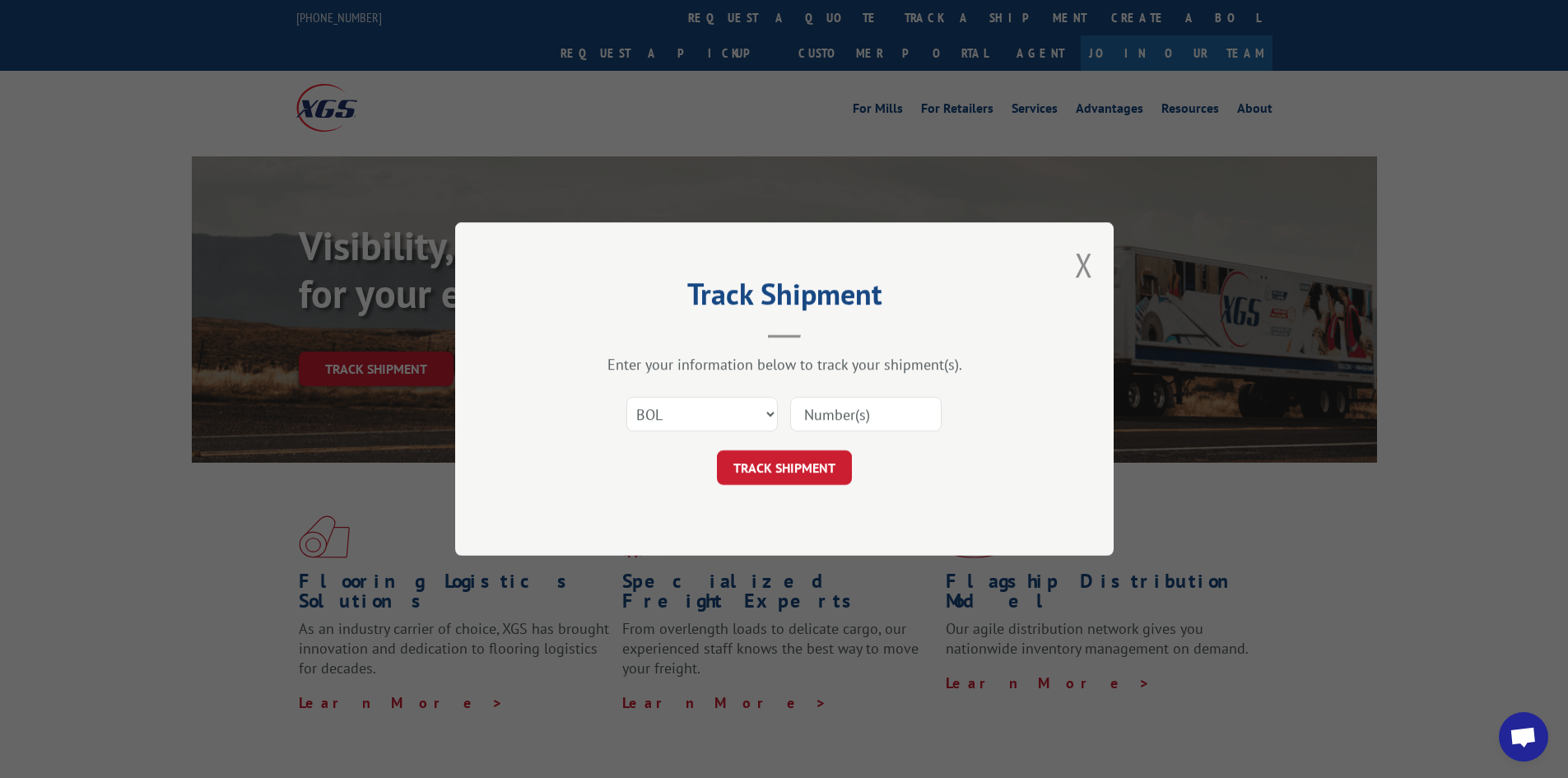
paste input "7076784"
type input "7076784"
click at [795, 475] on button "TRACK SHIPMENT" at bounding box center [784, 467] width 135 height 34
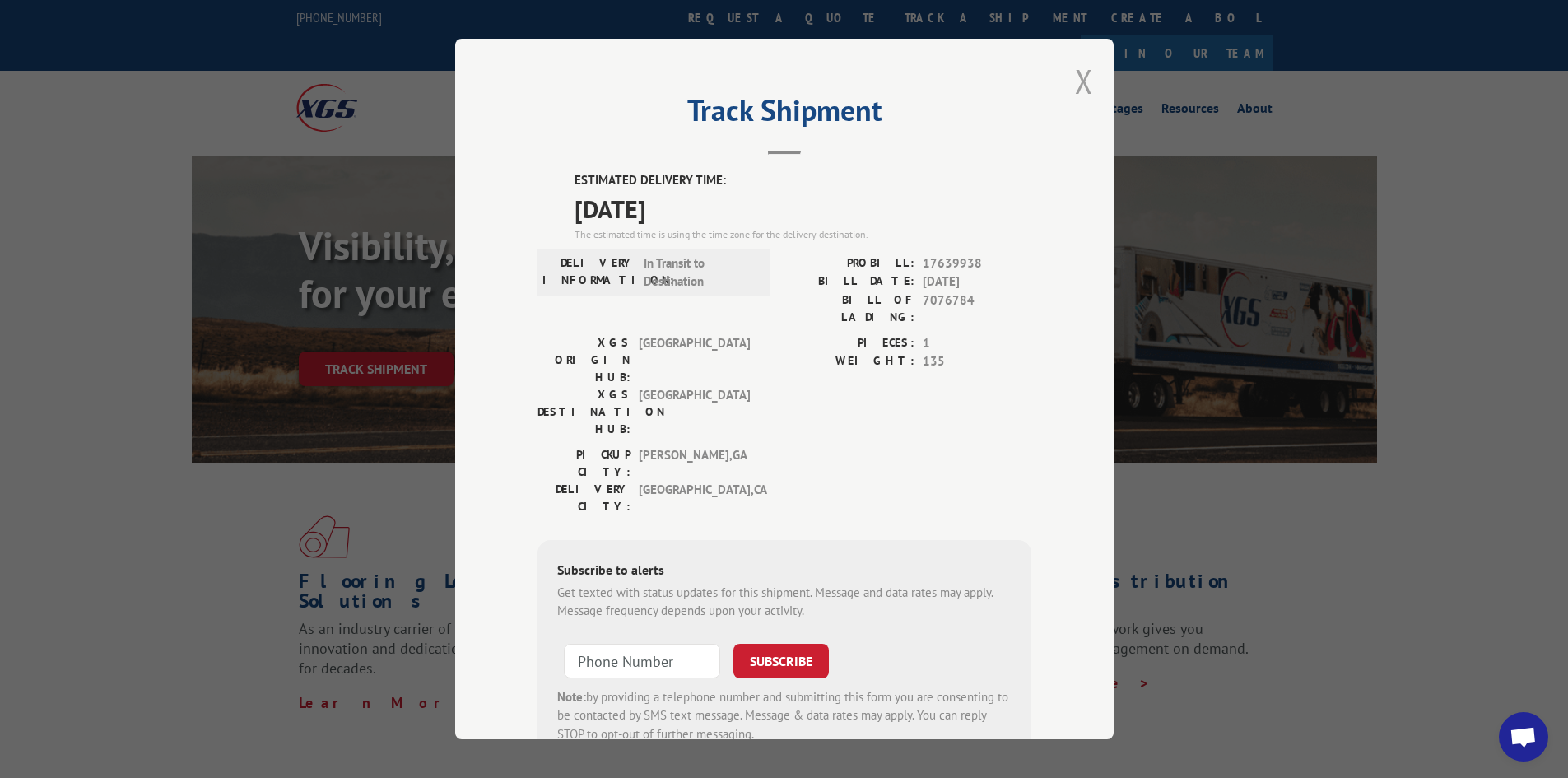
click at [1083, 81] on button "Close modal" at bounding box center [1084, 81] width 18 height 44
